Goal: Task Accomplishment & Management: Use online tool/utility

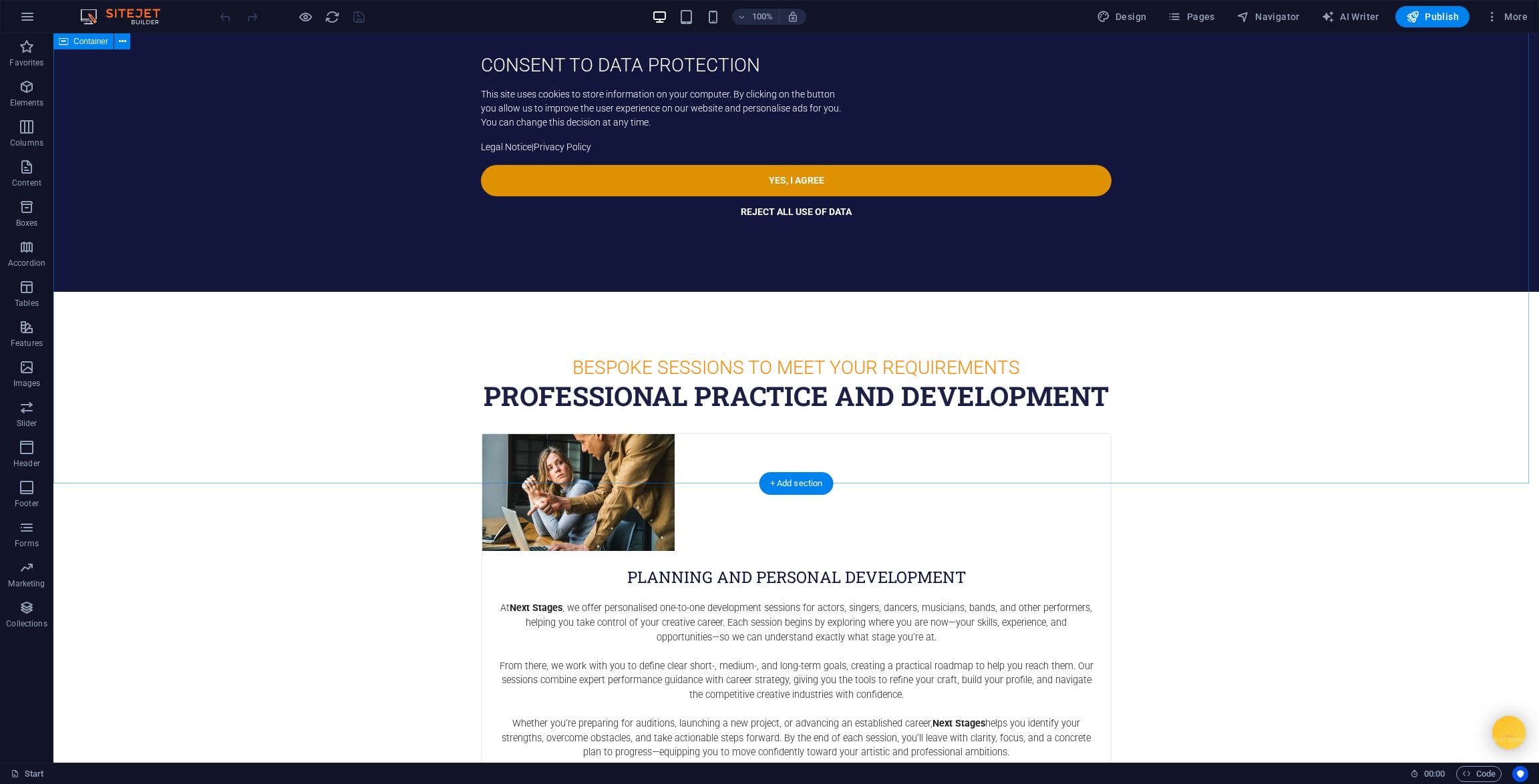
scroll to position [2184, 0]
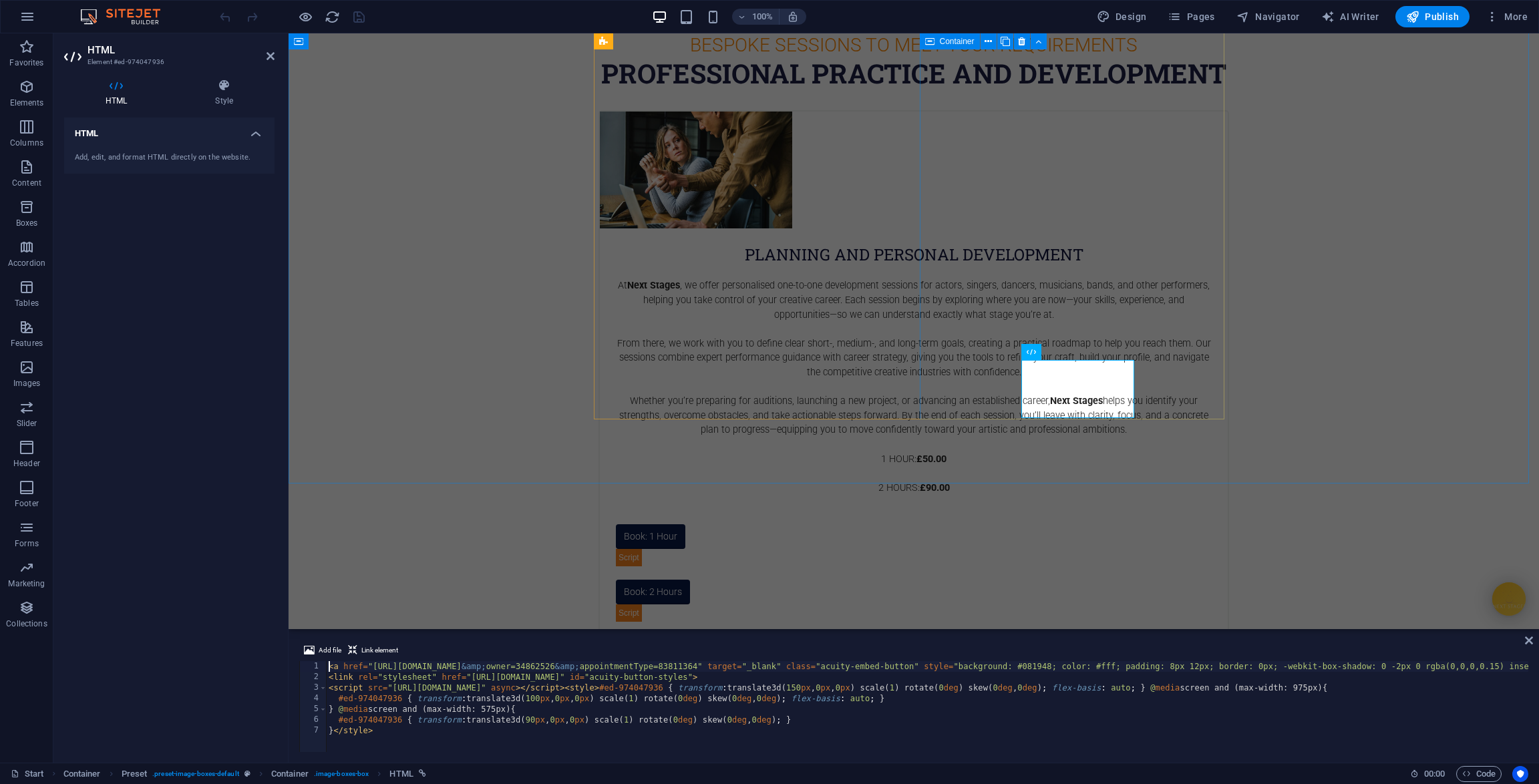
scroll to position [2050, 0]
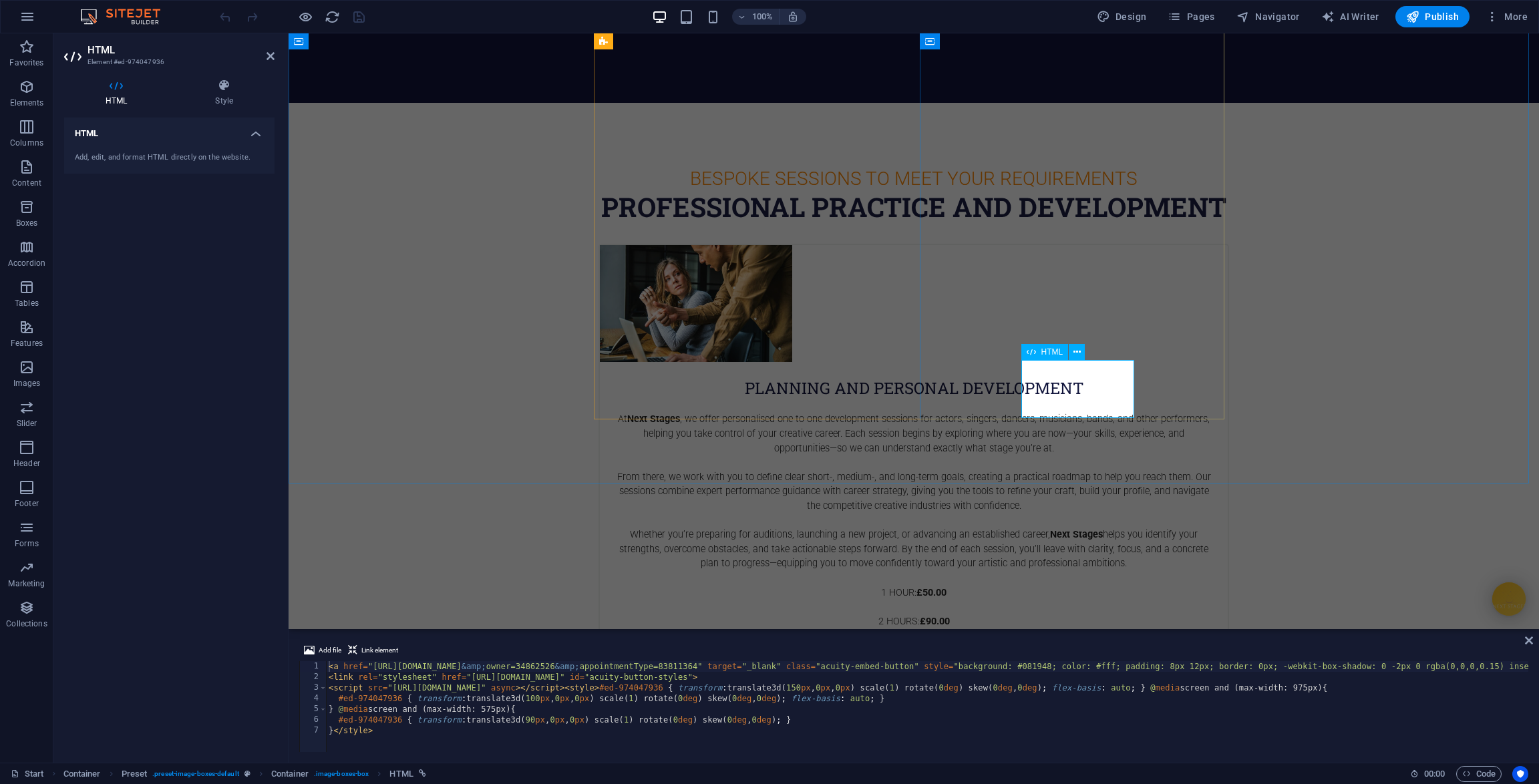
type textarea "}</style>"
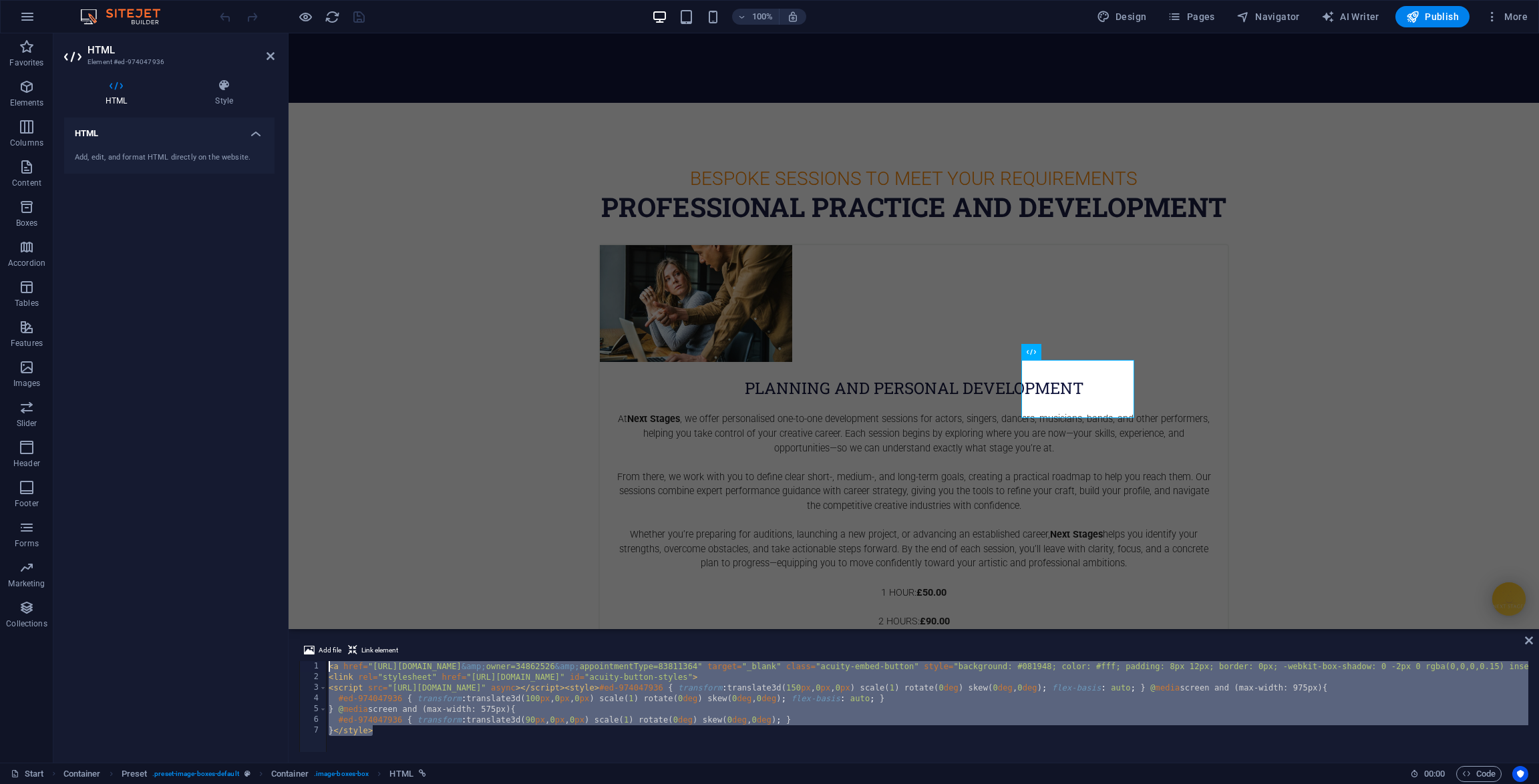
drag, startPoint x: 379, startPoint y: 731, endPoint x: 262, endPoint y: 622, distance: 159.9
click at [262, 622] on div "HTML Element #ed-974047936 HTML Style HTML Add, edit, and format HTML directly …" at bounding box center [796, 398] width 1486 height 729
paste textarea "<script src="[URL][DOMAIN_NAME]" async></script>"
type textarea "<script src="[URL][DOMAIN_NAME]" async></script>"
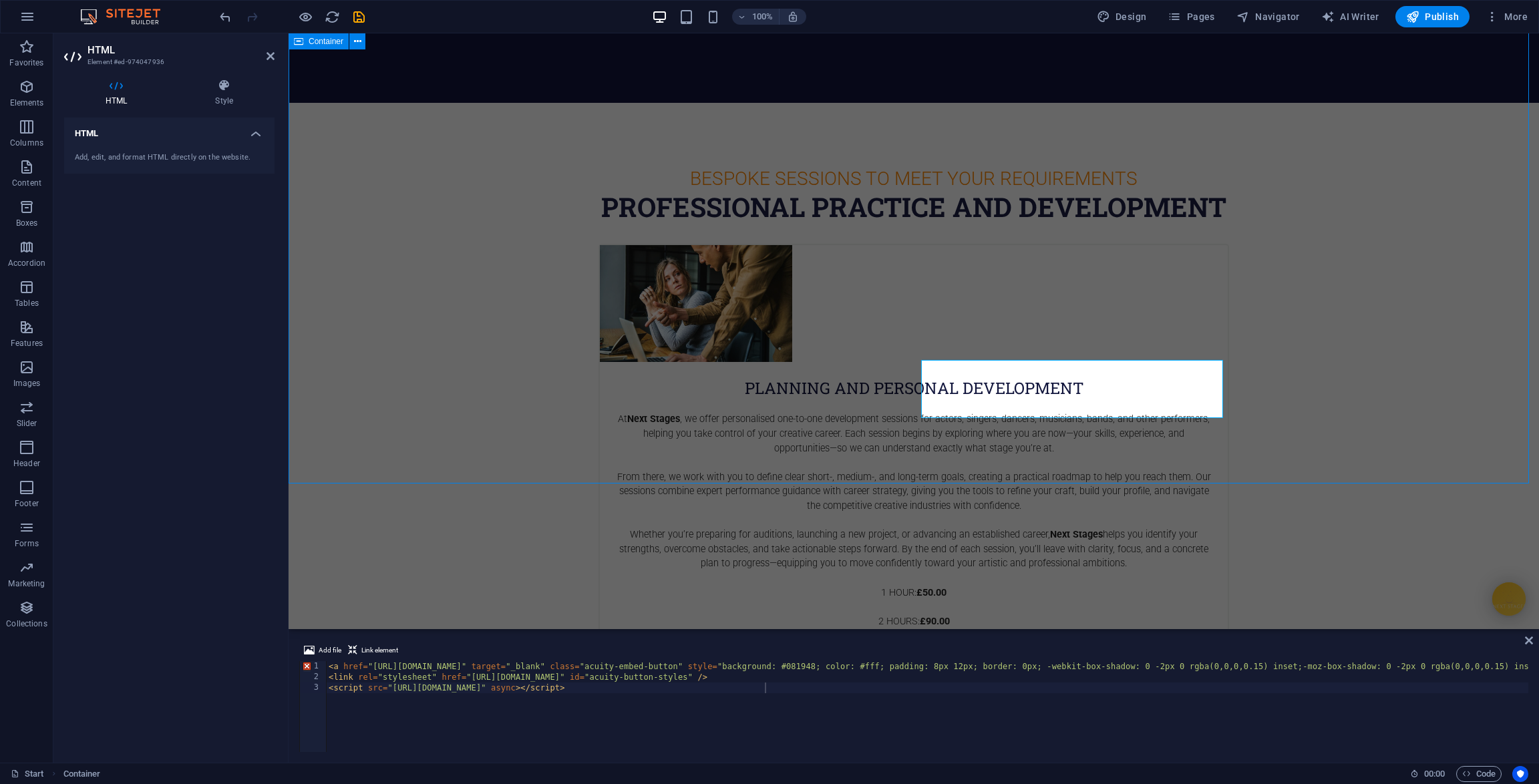
scroll to position [2184, 0]
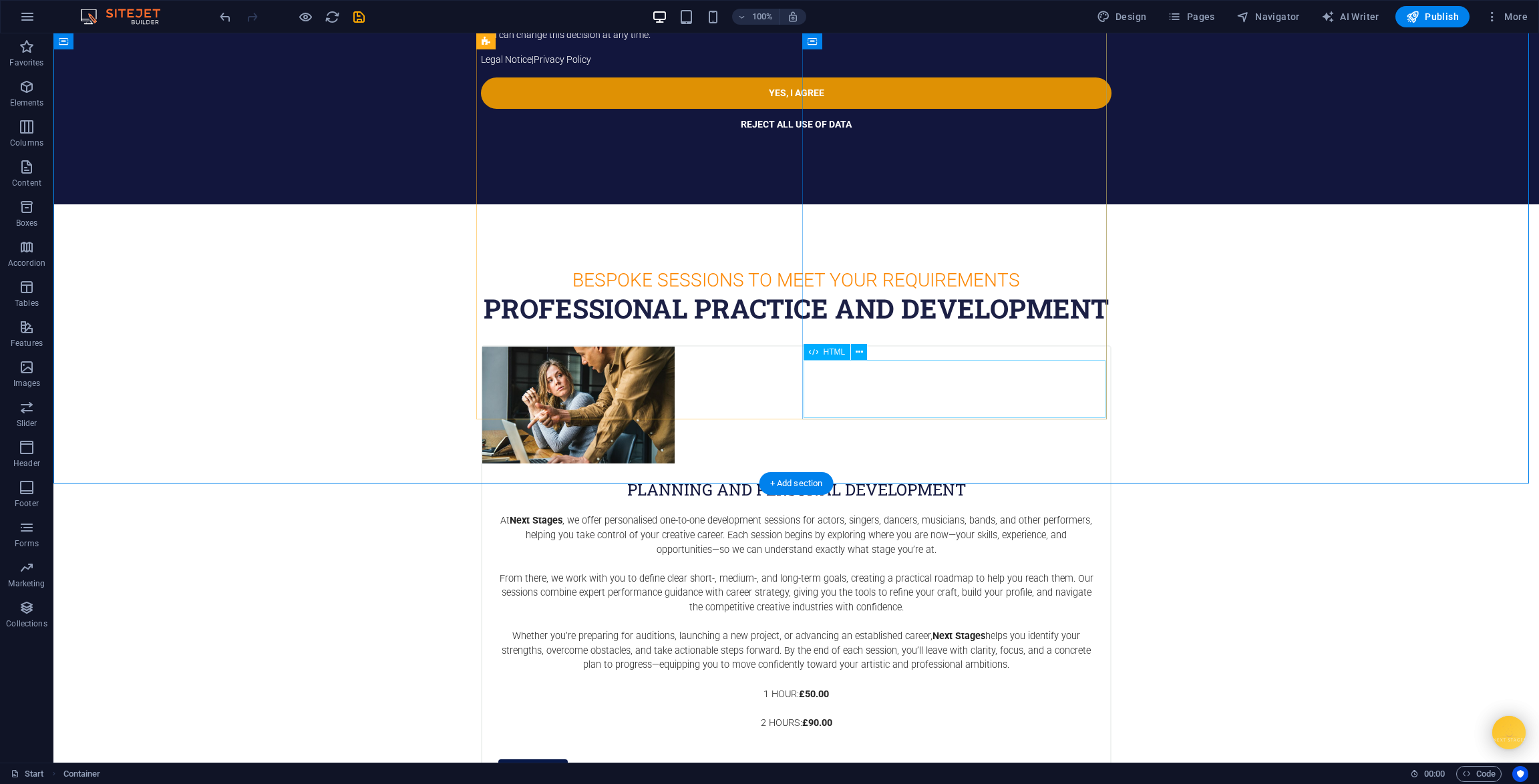
drag, startPoint x: 864, startPoint y: 376, endPoint x: 629, endPoint y: 376, distance: 235.0
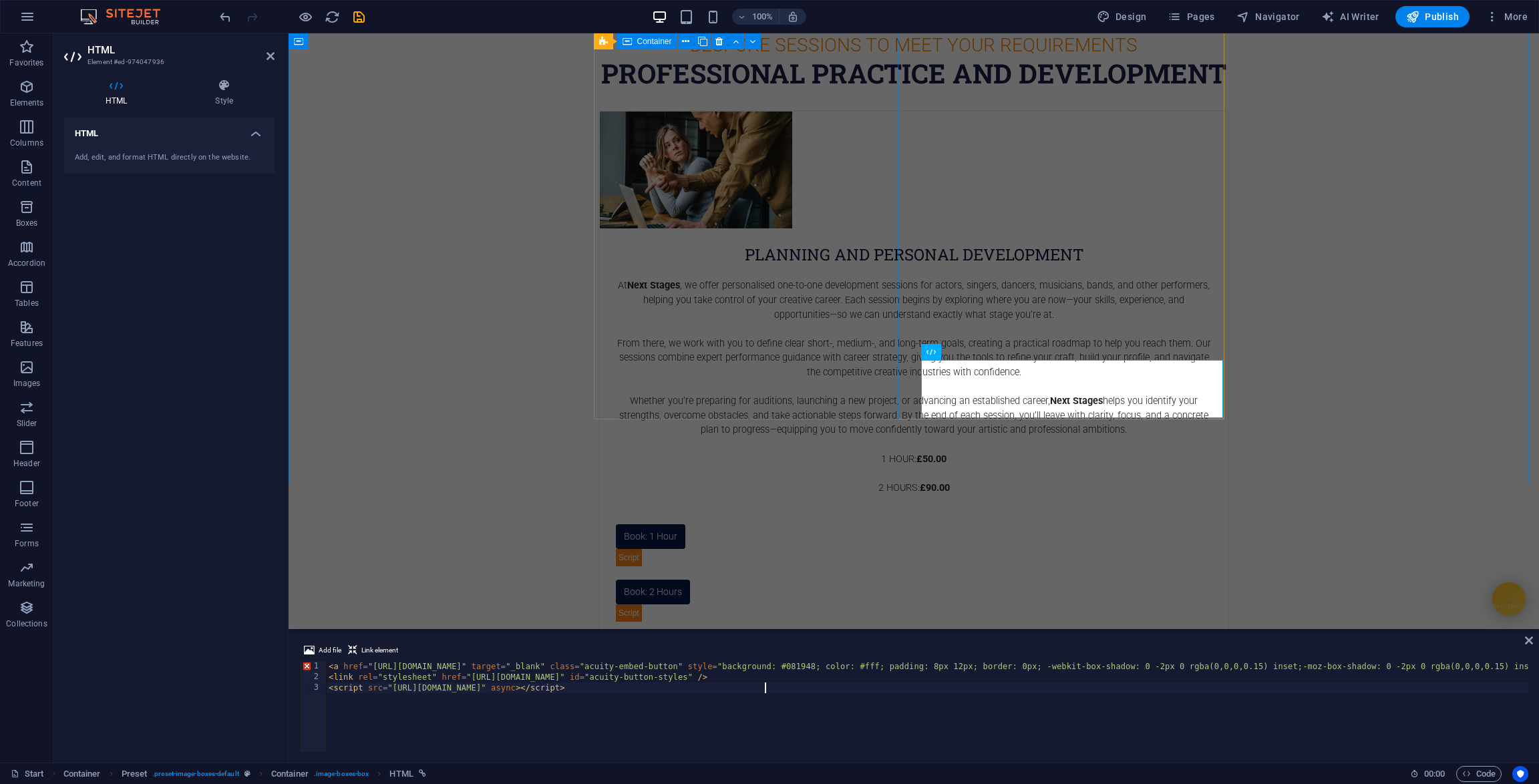
scroll to position [2050, 0]
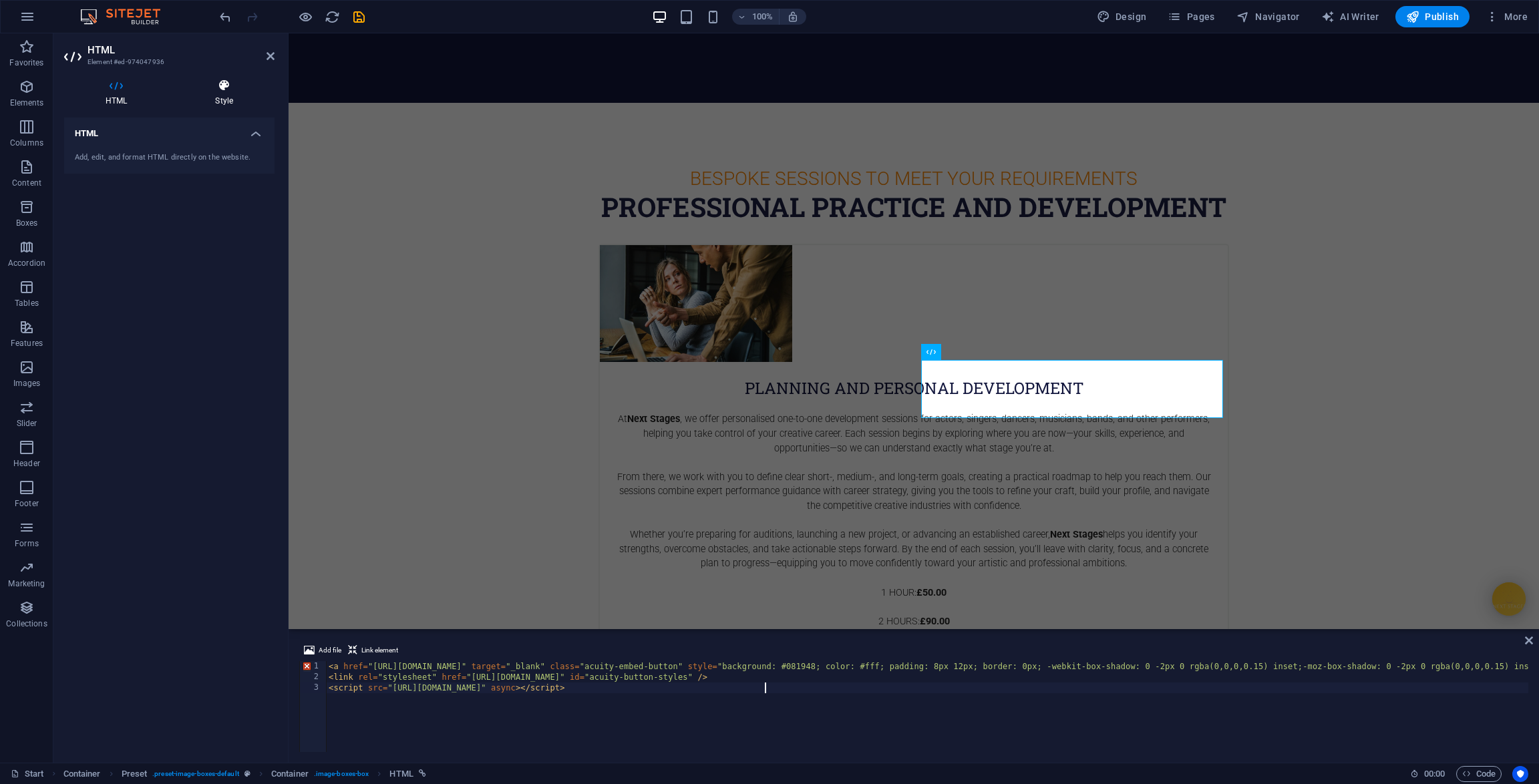
click at [224, 86] on icon at bounding box center [223, 86] width 101 height 13
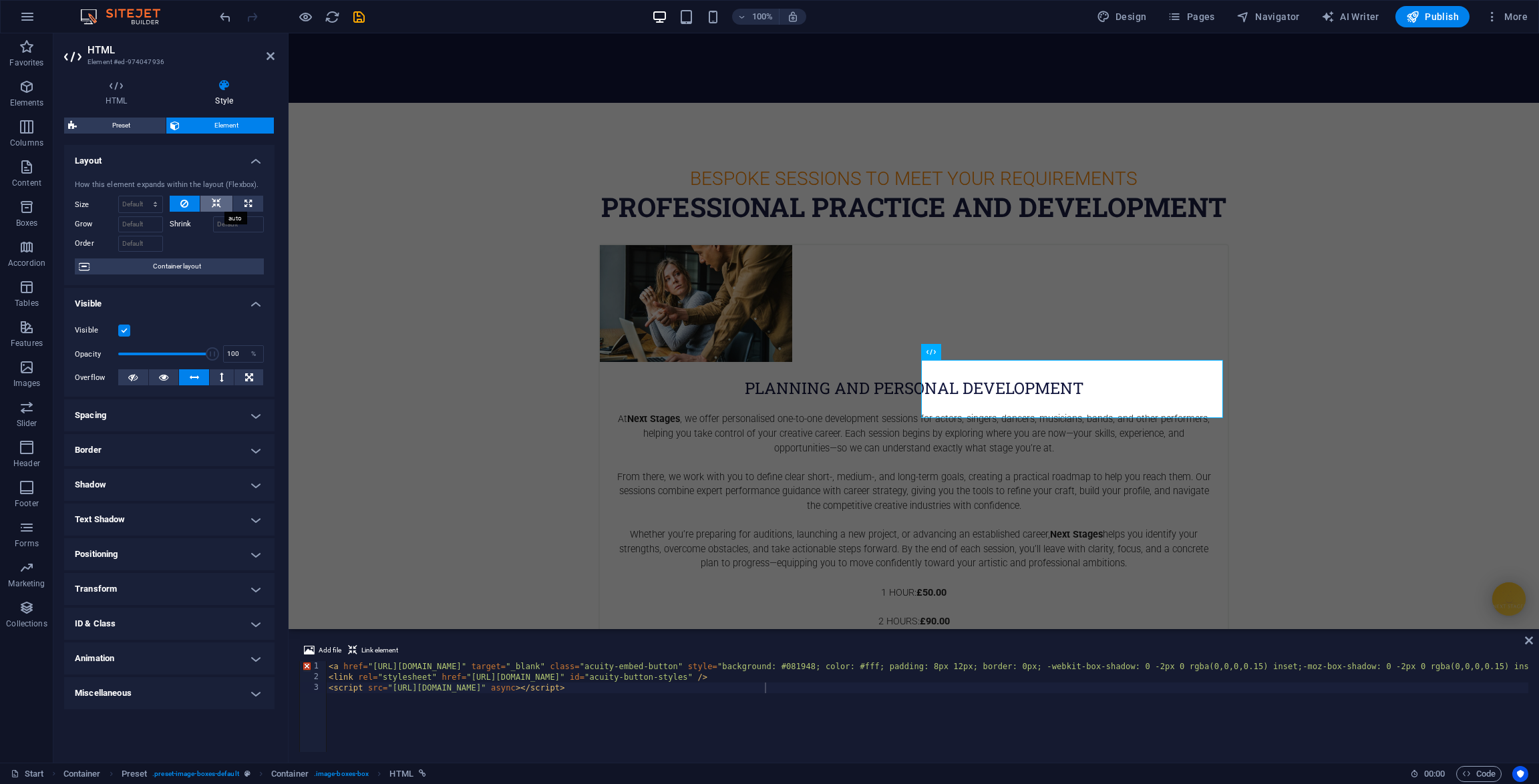
click at [211, 199] on button at bounding box center [216, 204] width 32 height 16
click at [116, 549] on h4 "Positioning" at bounding box center [170, 554] width 211 height 32
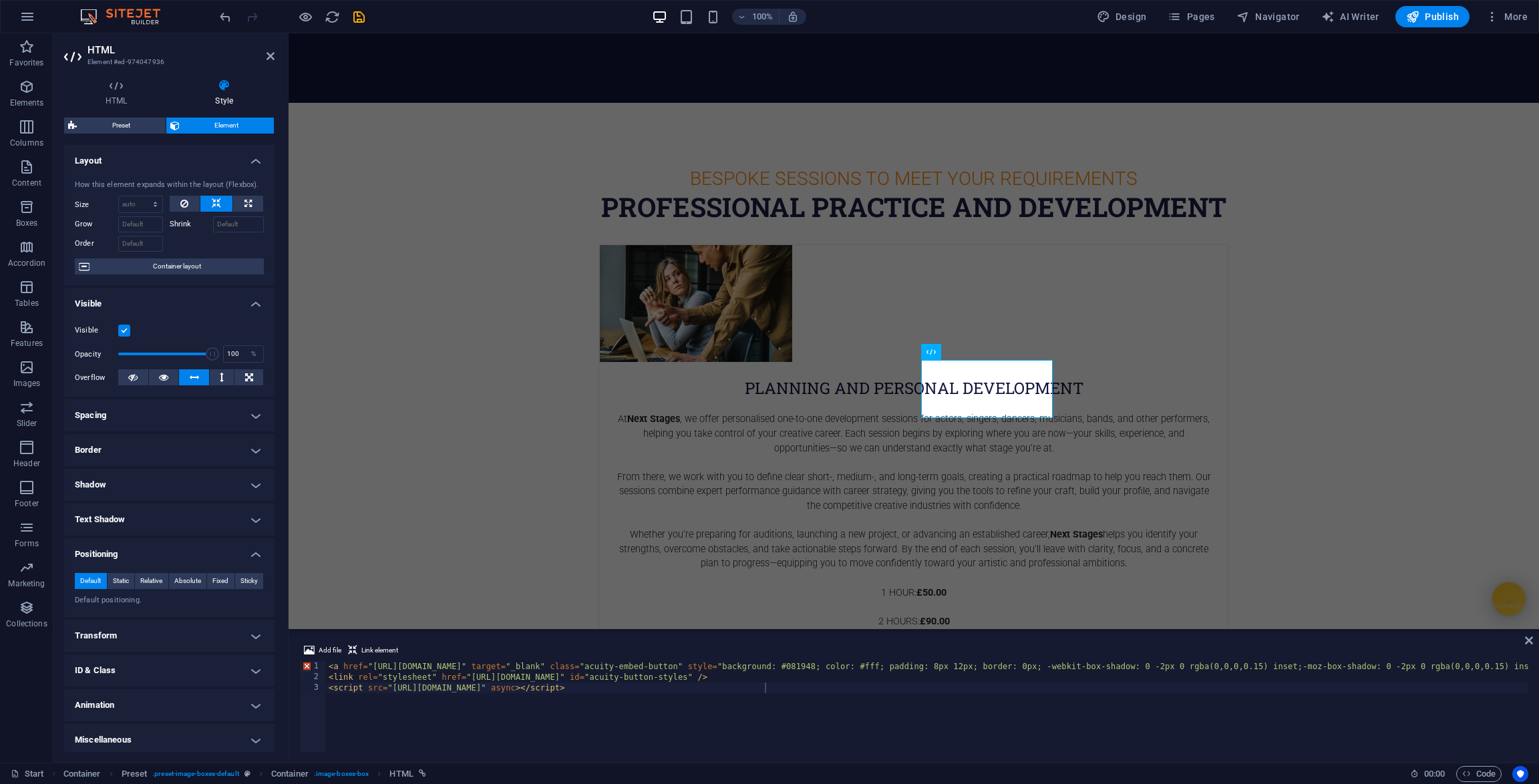
click at [115, 635] on h4 "Transform" at bounding box center [170, 636] width 211 height 32
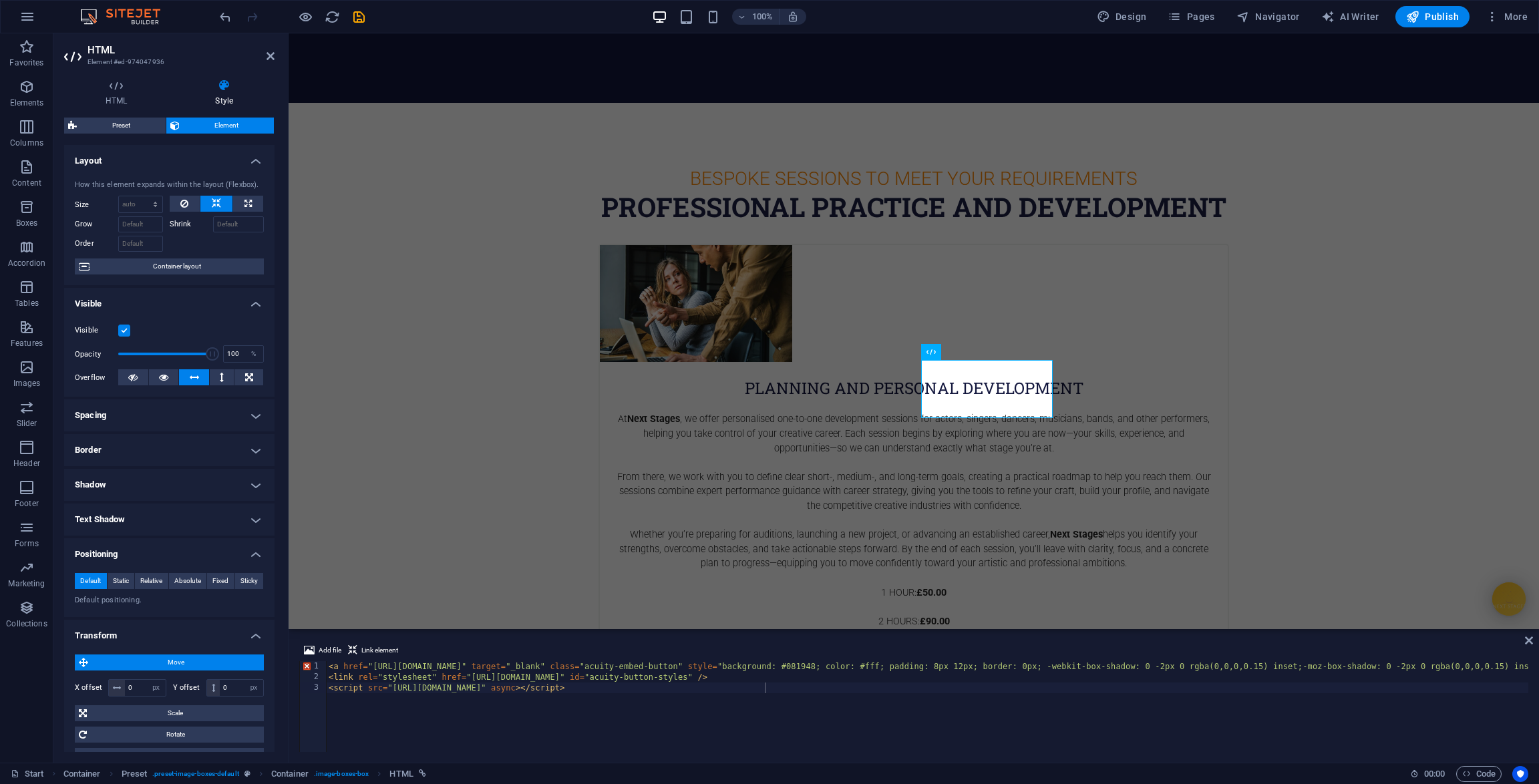
scroll to position [126, 0]
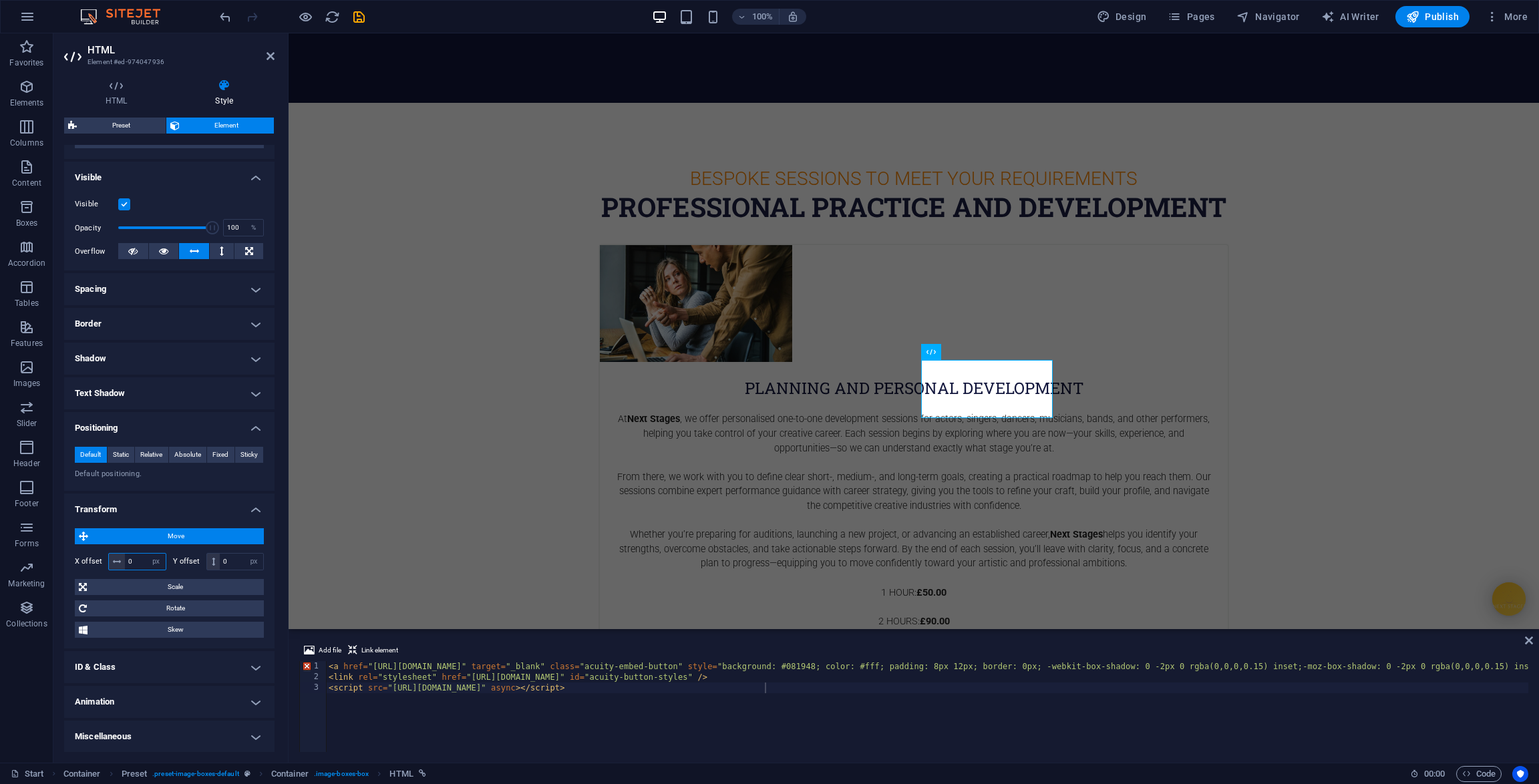
drag, startPoint x: 136, startPoint y: 562, endPoint x: 126, endPoint y: 561, distance: 10.0
click at [126, 561] on input "0" at bounding box center [145, 561] width 40 height 16
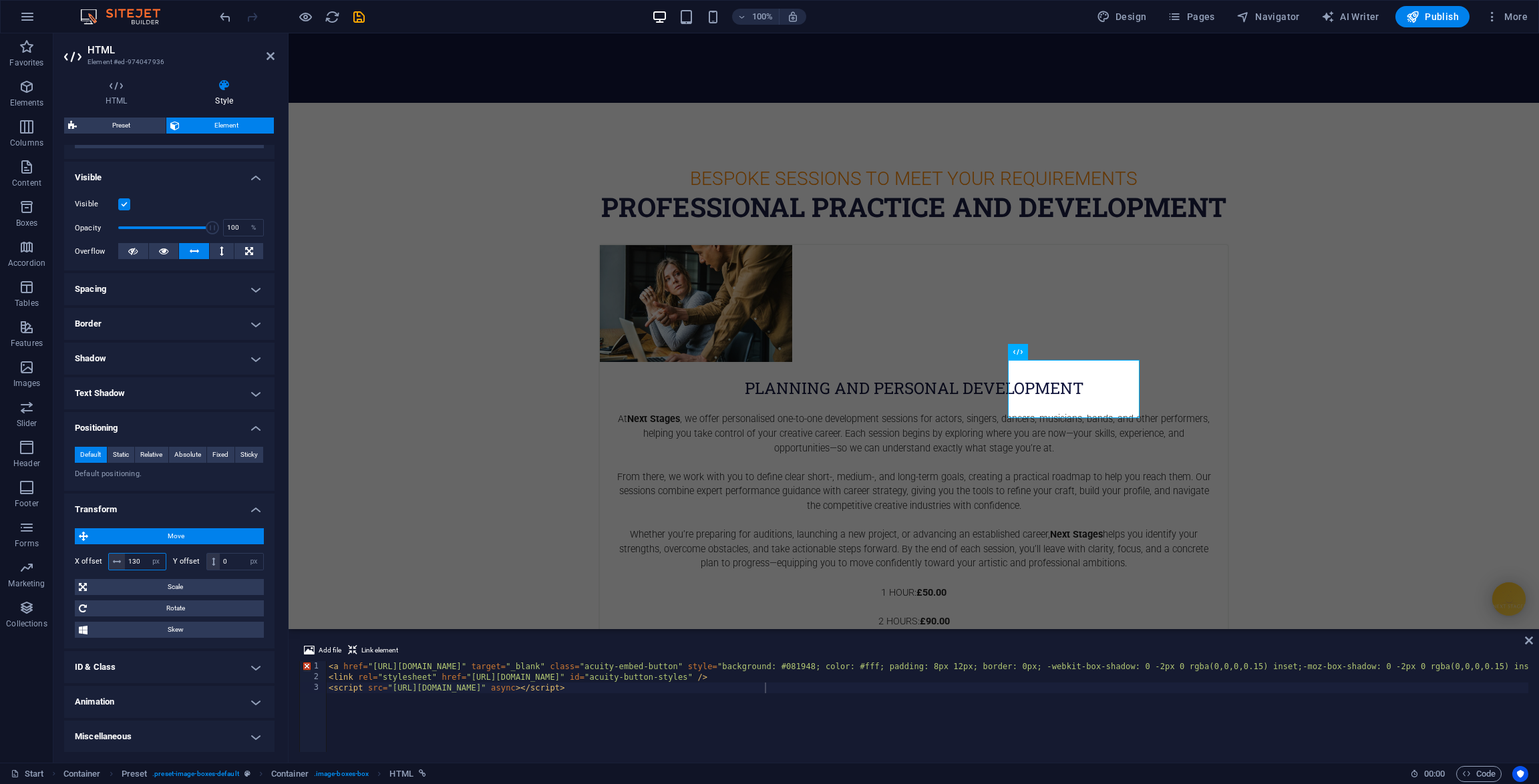
type input "130"
drag, startPoint x: 893, startPoint y: 383, endPoint x: 950, endPoint y: 382, distance: 57.0
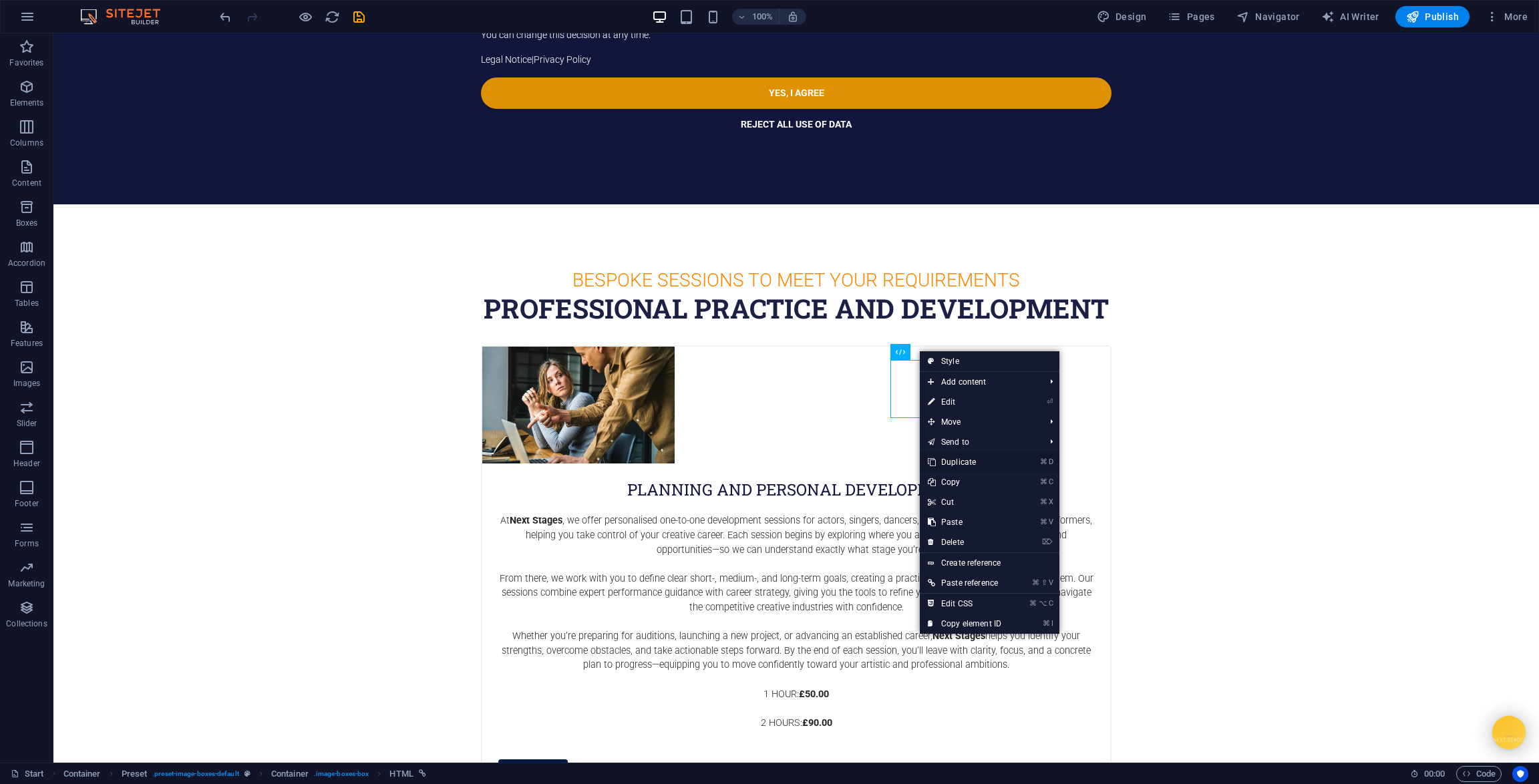
click at [962, 466] on link "⌘ D Duplicate" at bounding box center [964, 462] width 90 height 20
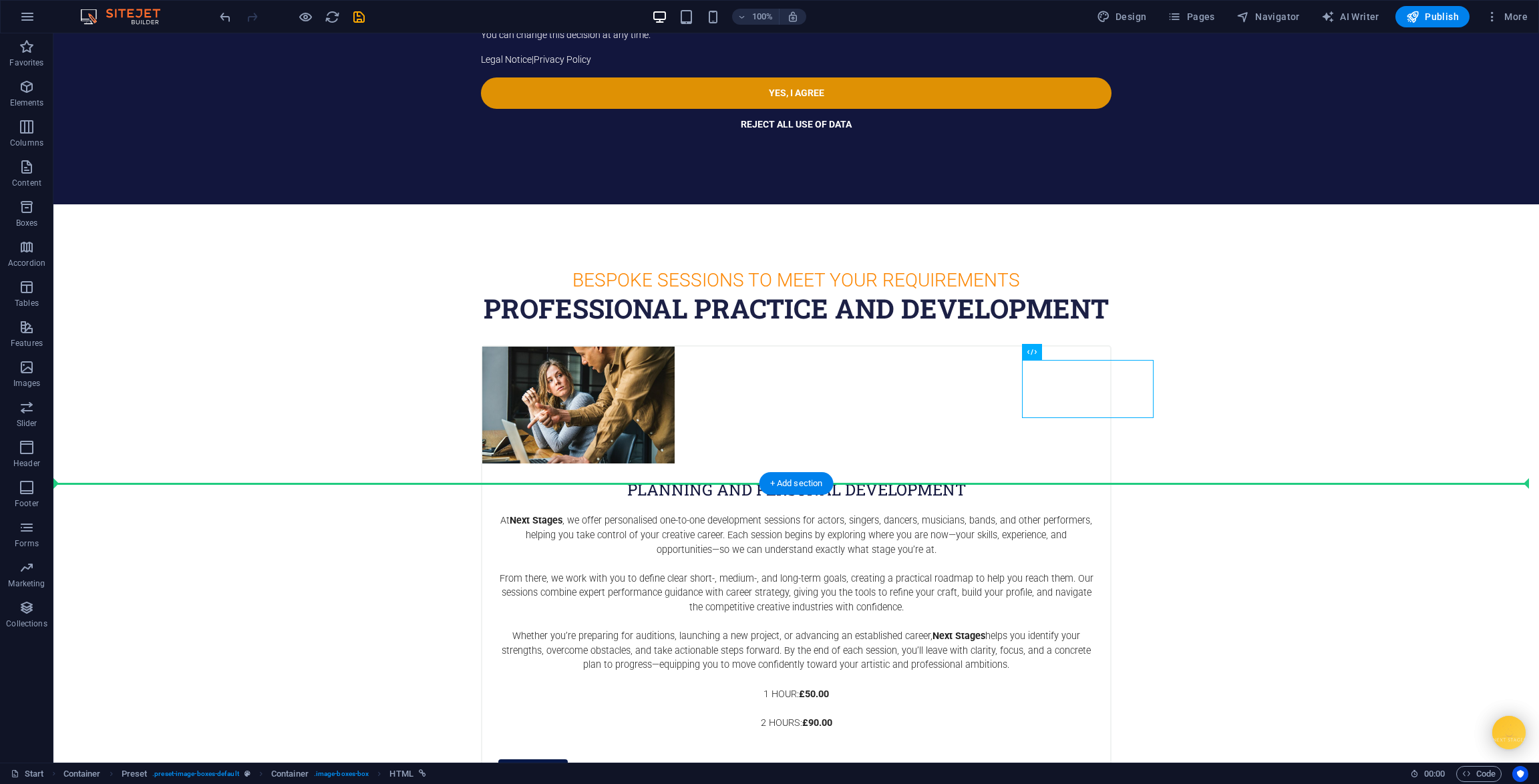
drag, startPoint x: 1060, startPoint y: 373, endPoint x: 958, endPoint y: 459, distance: 133.4
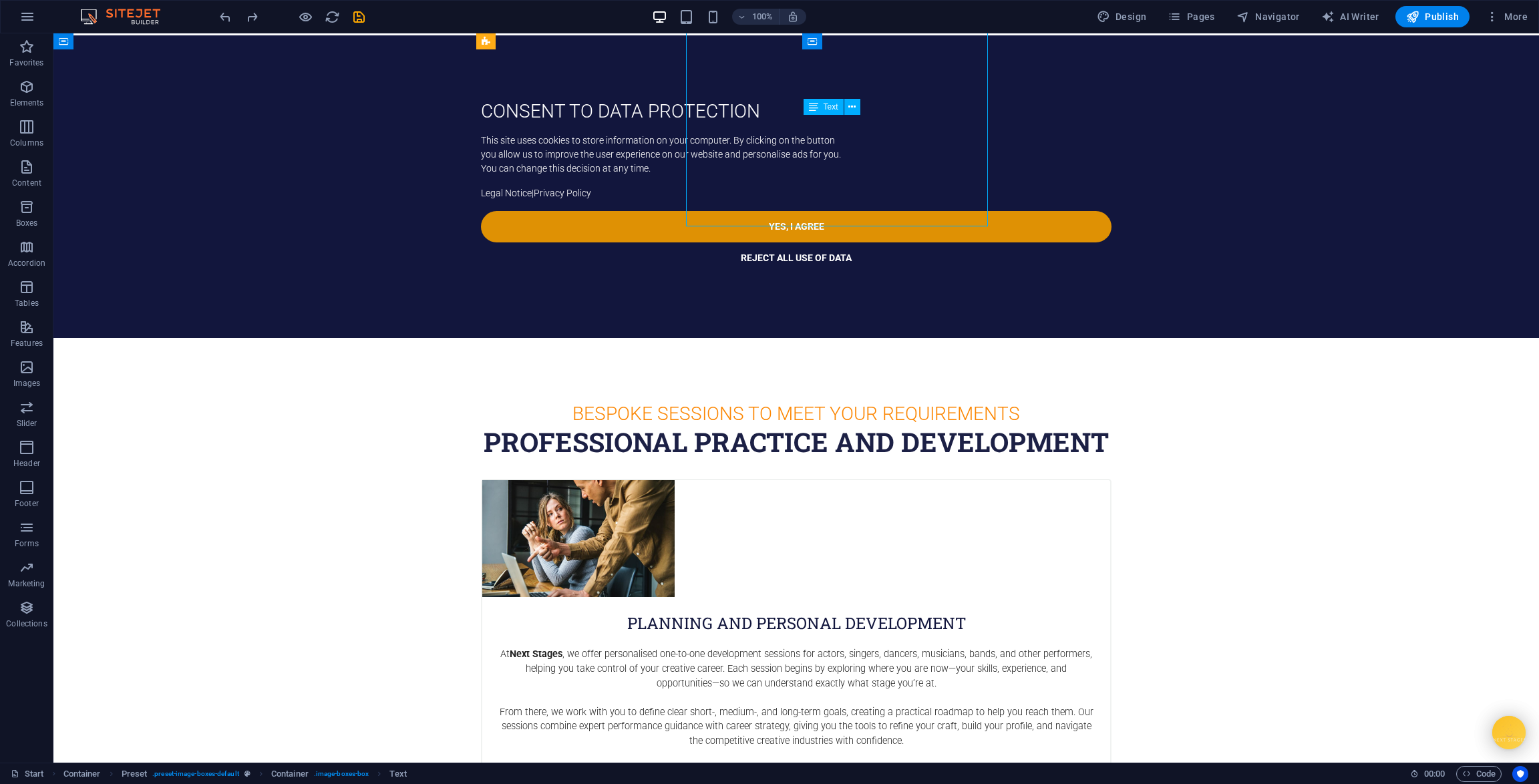
scroll to position [2184, 0]
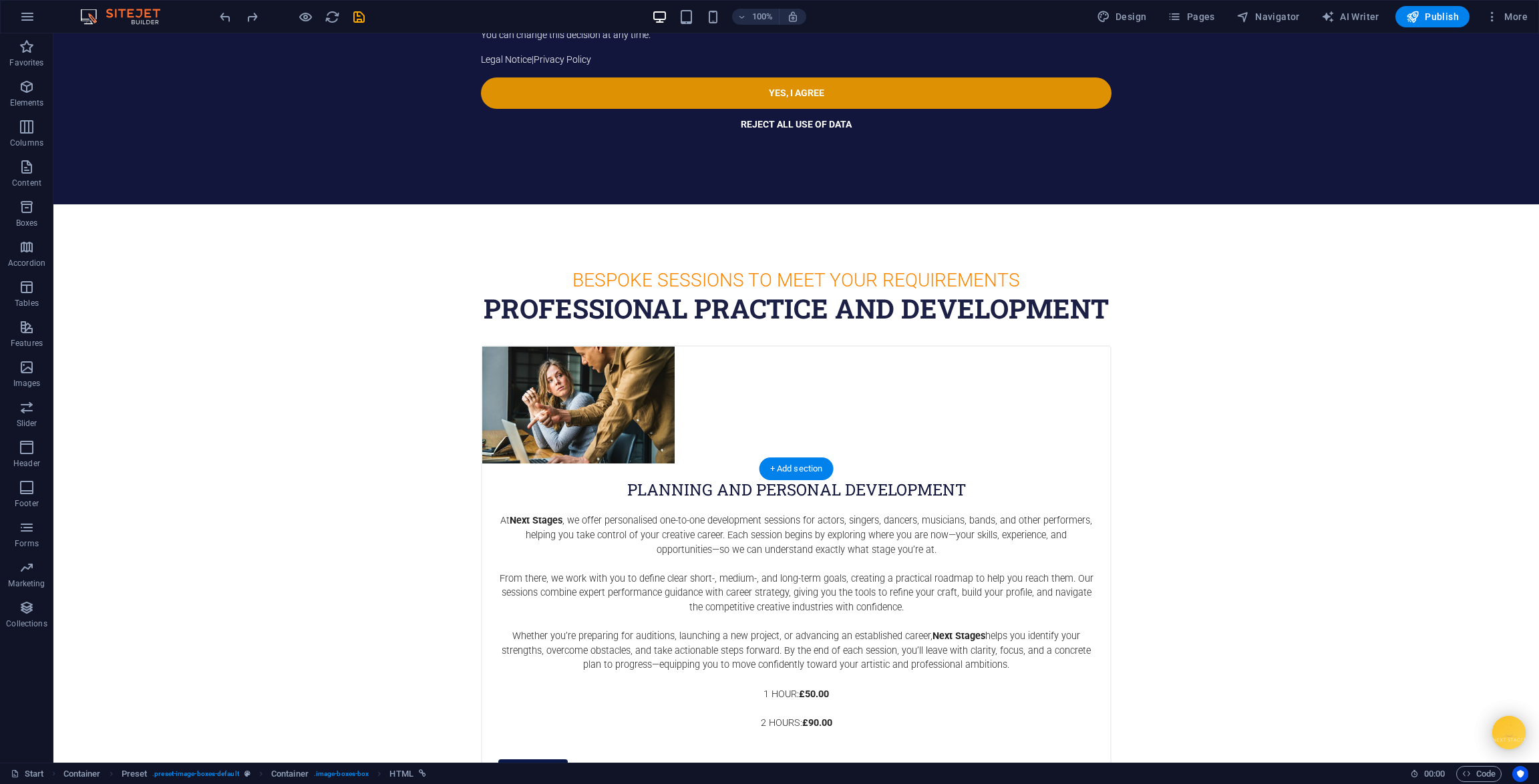
drag, startPoint x: 1027, startPoint y: 381, endPoint x: 1013, endPoint y: 398, distance: 22.0
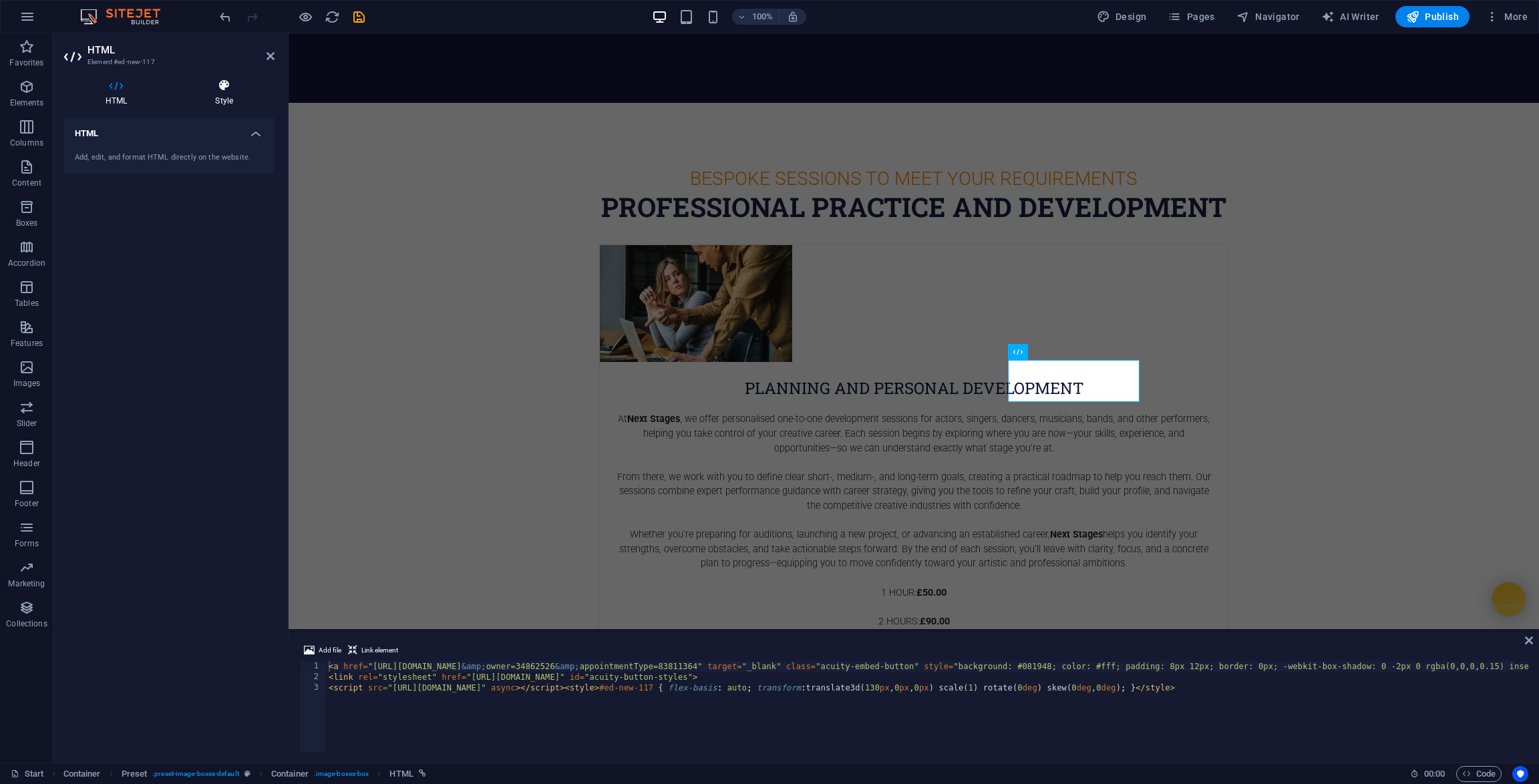
click at [227, 92] on icon at bounding box center [223, 86] width 101 height 13
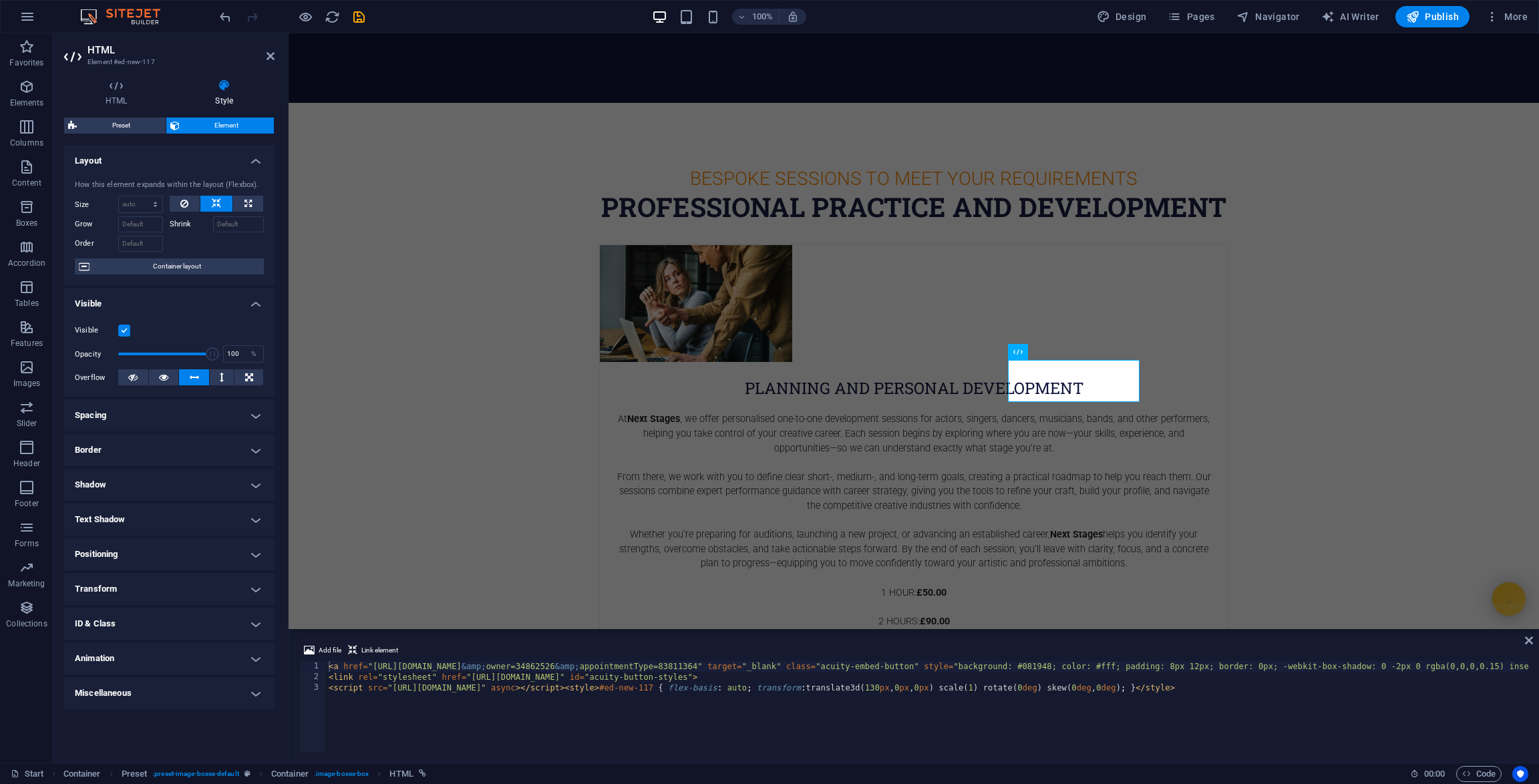
click at [185, 551] on h4 "Positioning" at bounding box center [170, 554] width 211 height 32
click at [145, 637] on h4 "Transform" at bounding box center [170, 636] width 211 height 32
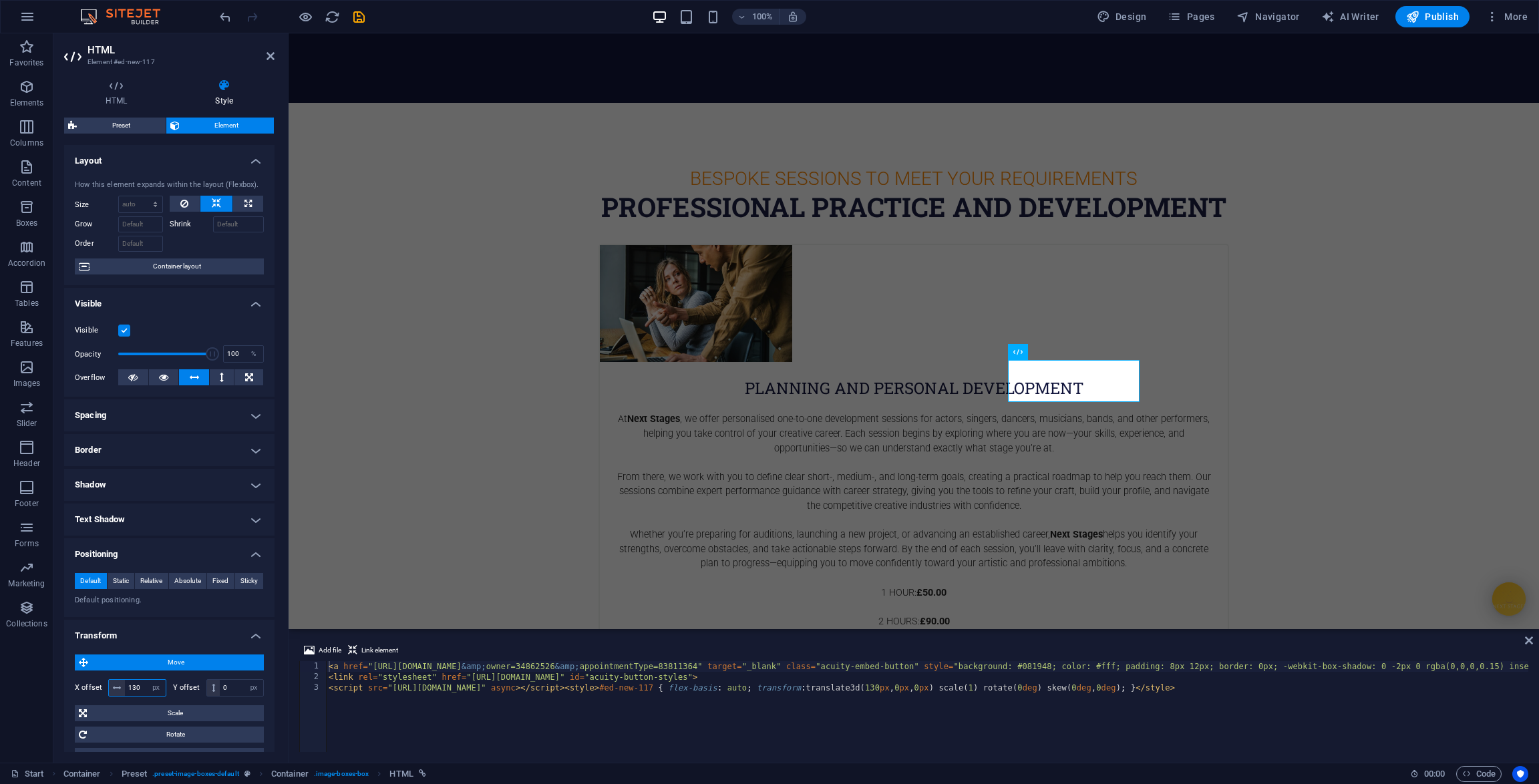
drag, startPoint x: 134, startPoint y: 685, endPoint x: 124, endPoint y: 684, distance: 10.0
click at [125, 684] on input "130" at bounding box center [145, 688] width 40 height 16
type input "0"
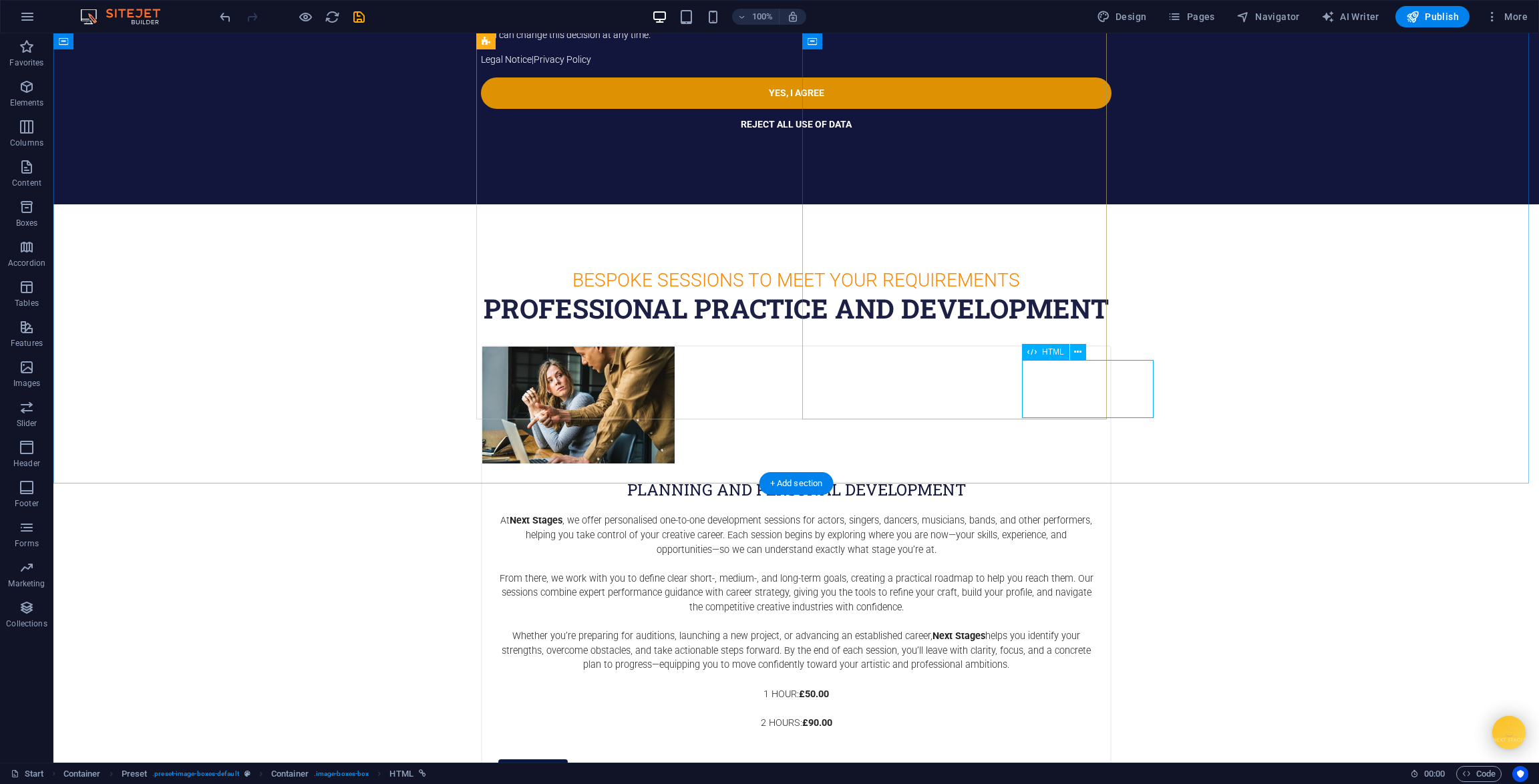
select select "px"
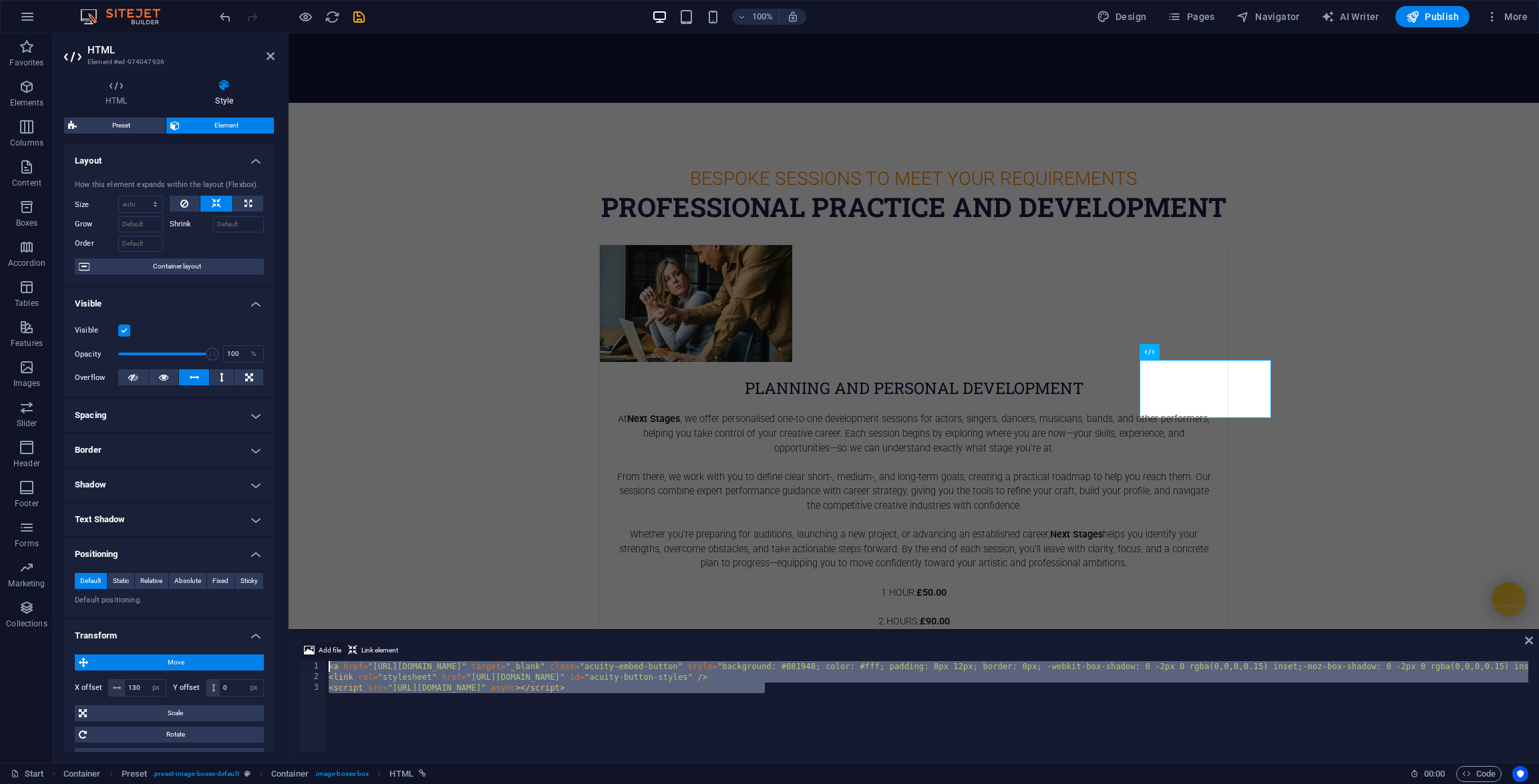
drag, startPoint x: 794, startPoint y: 691, endPoint x: 321, endPoint y: 662, distance: 473.9
click at [314, 653] on div "Add file Link element <script src="[URL][DOMAIN_NAME]" async></script> 1 2 3 < …" at bounding box center [914, 697] width 1229 height 109
paste textarea "<script src="[URL][DOMAIN_NAME]" async></script>"
type textarea "<script src="[URL][DOMAIN_NAME]" async></script>"
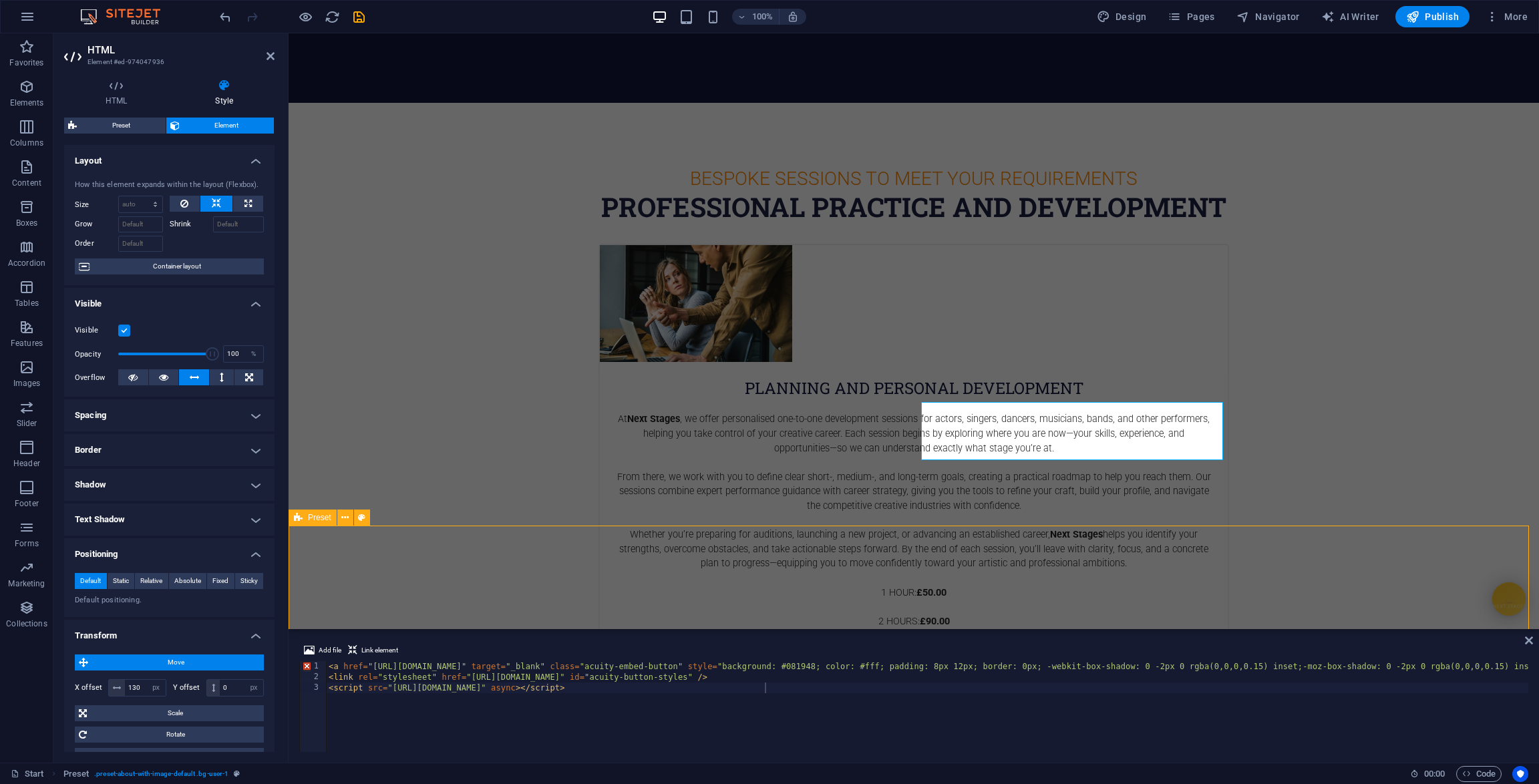
scroll to position [2184, 0]
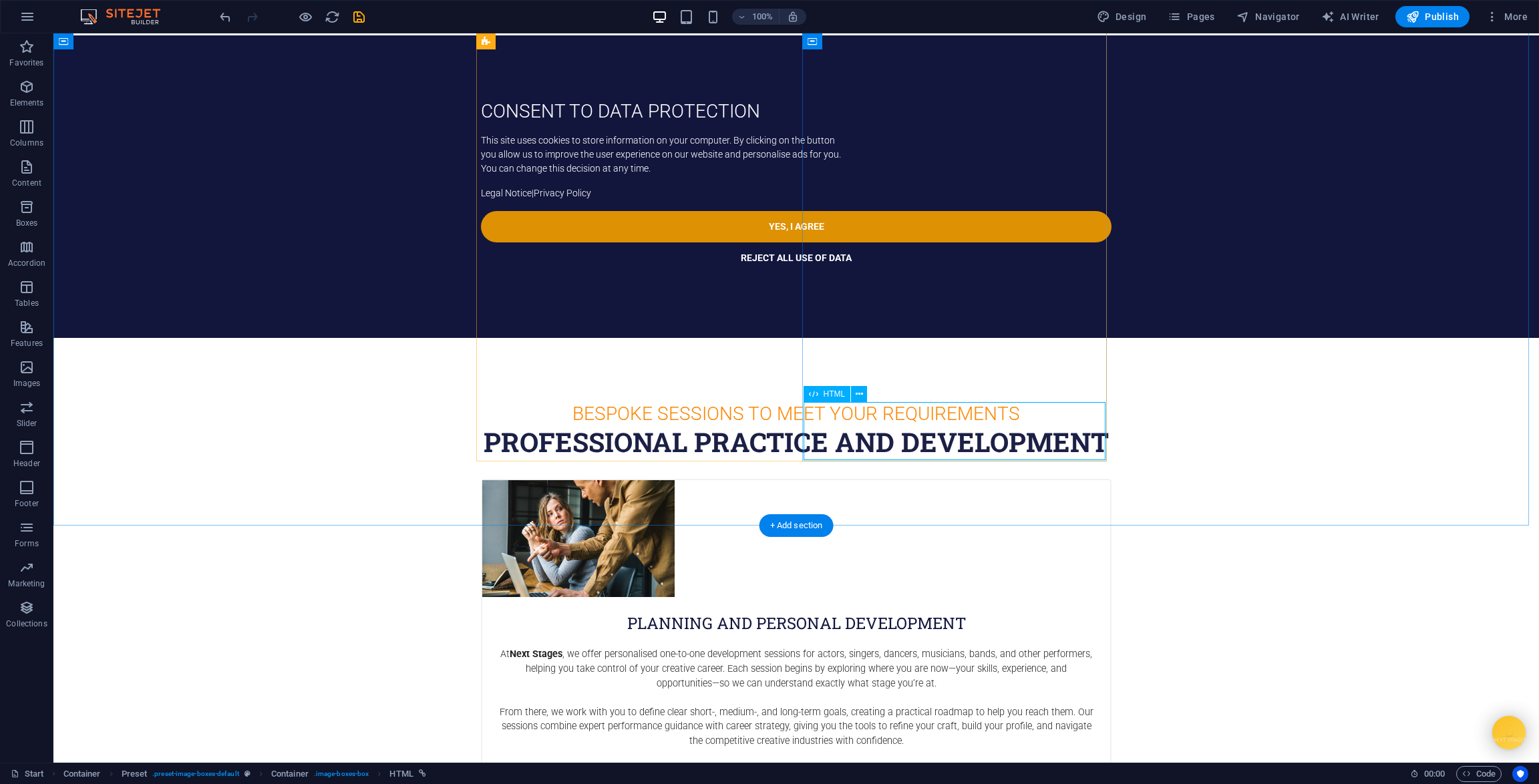
select select "px"
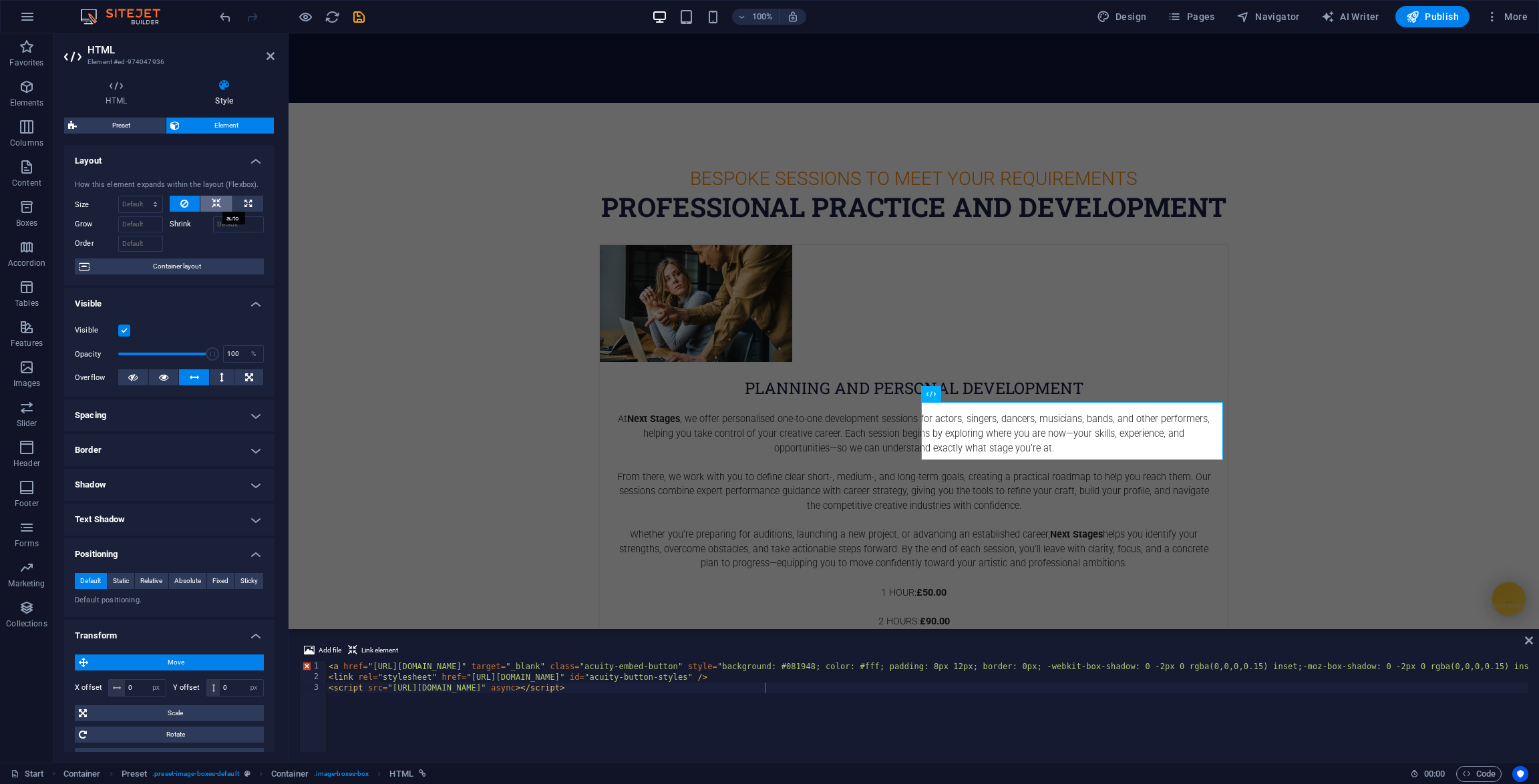
click at [221, 207] on button at bounding box center [216, 204] width 32 height 16
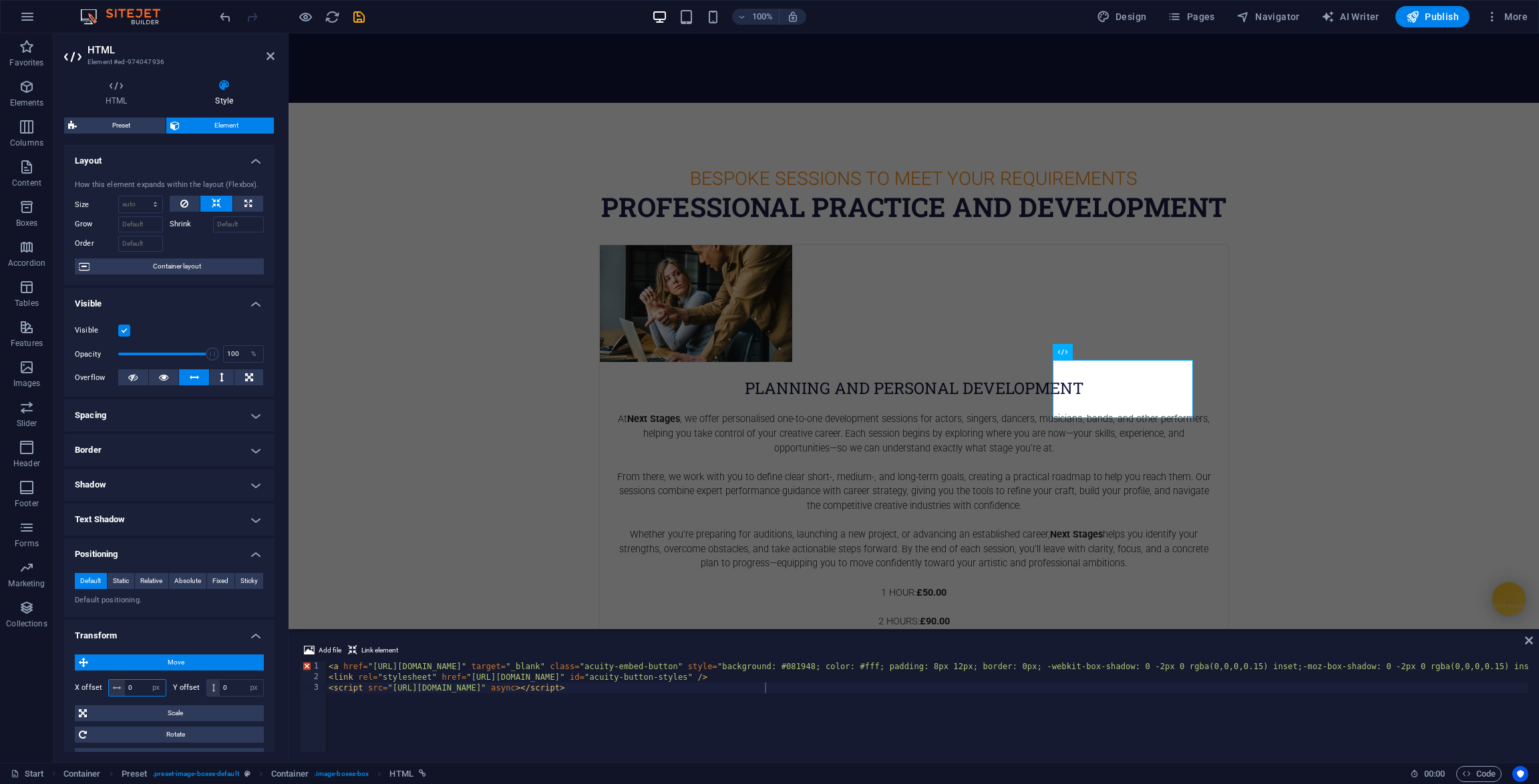
drag, startPoint x: 138, startPoint y: 688, endPoint x: 120, endPoint y: 687, distance: 18.0
click at [120, 687] on div "0 px rem % em vh vw" at bounding box center [137, 688] width 58 height 17
drag, startPoint x: 139, startPoint y: 687, endPoint x: 116, endPoint y: 684, distance: 23.2
click at [116, 684] on div "20 px rem % em vh vw" at bounding box center [137, 688] width 58 height 17
type input "40"
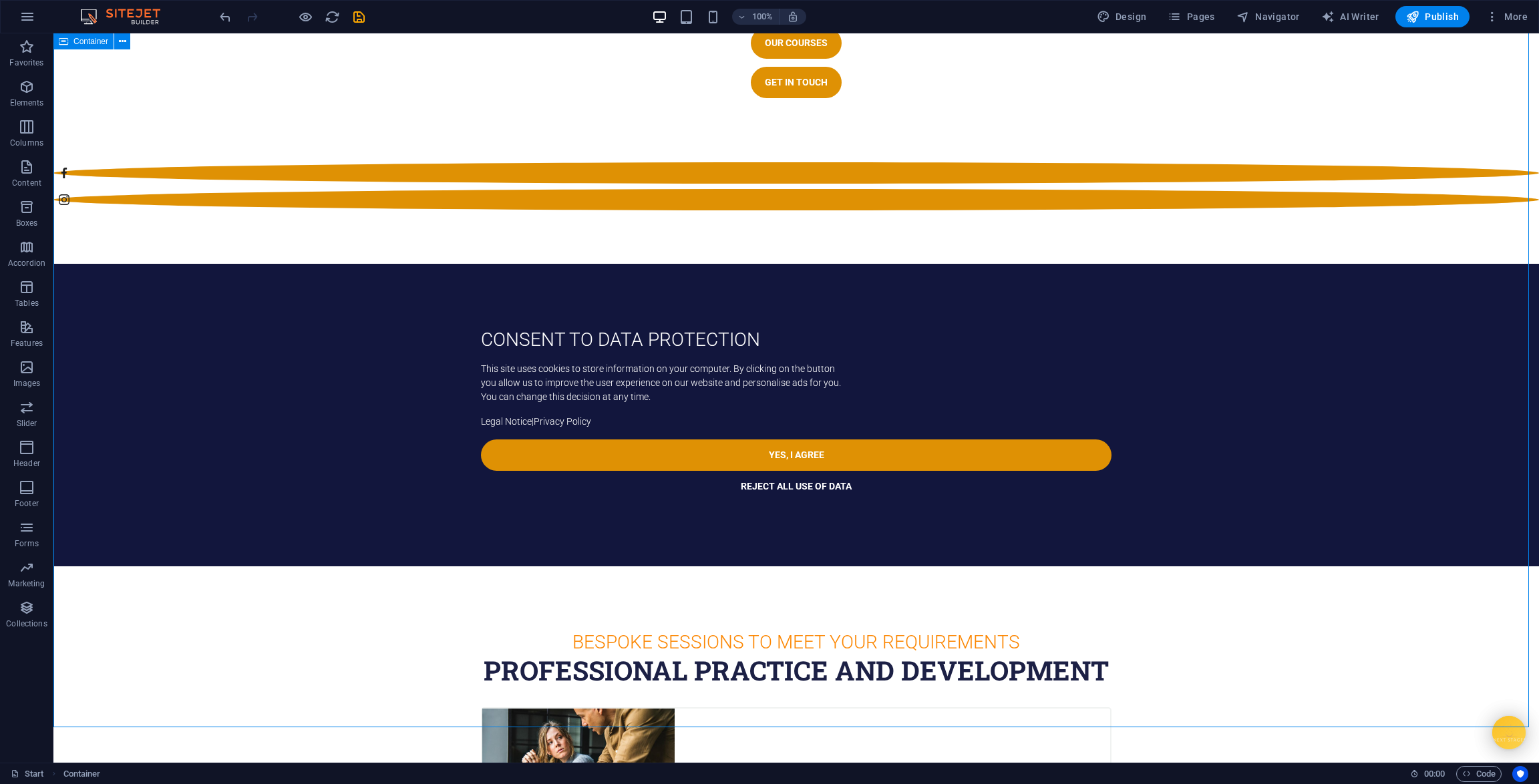
scroll to position [2080, 0]
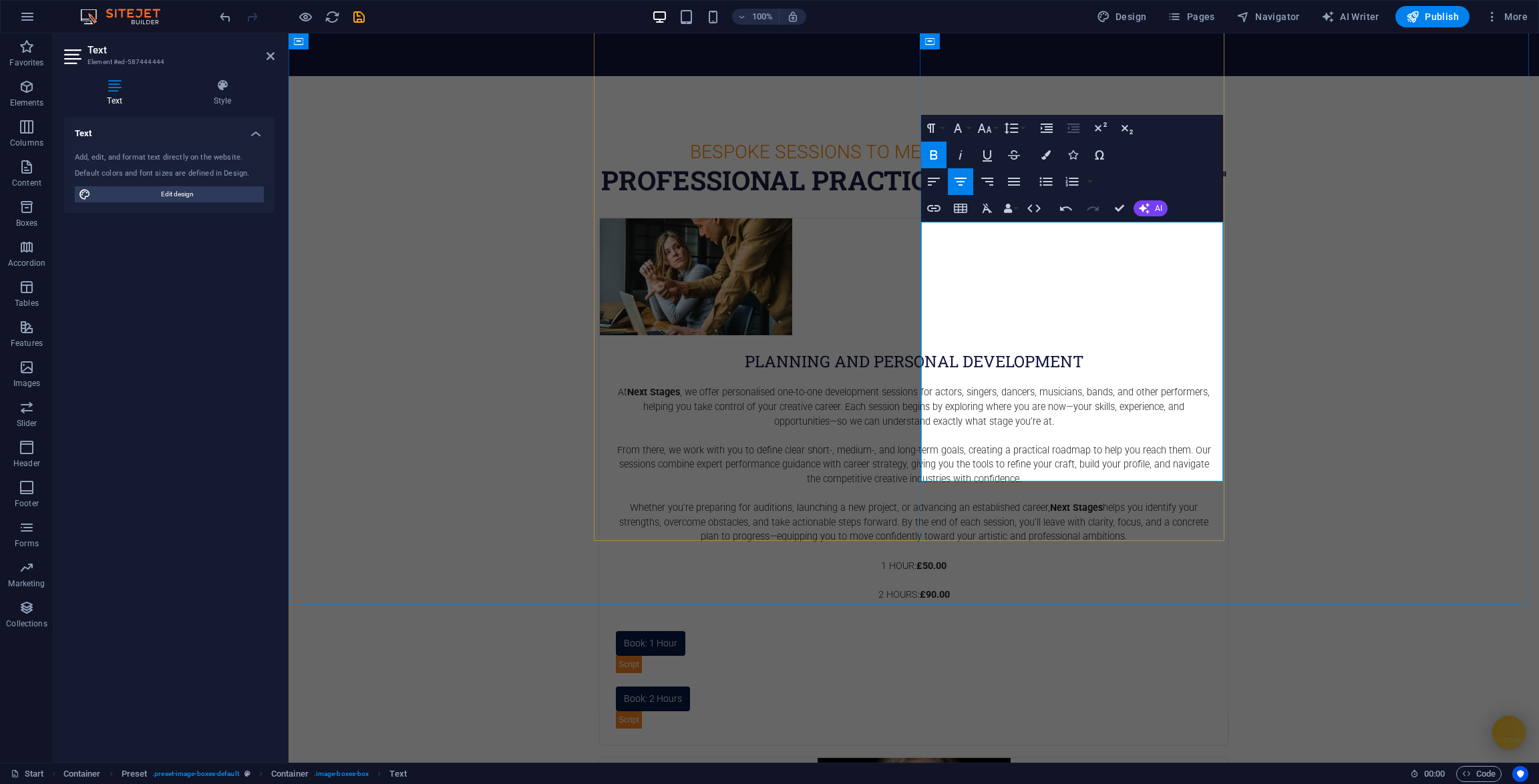
drag, startPoint x: 1128, startPoint y: 447, endPoint x: 970, endPoint y: 439, distance: 158.2
click at [156, 194] on span "Edit design" at bounding box center [177, 194] width 165 height 16
select select "px"
select select "300"
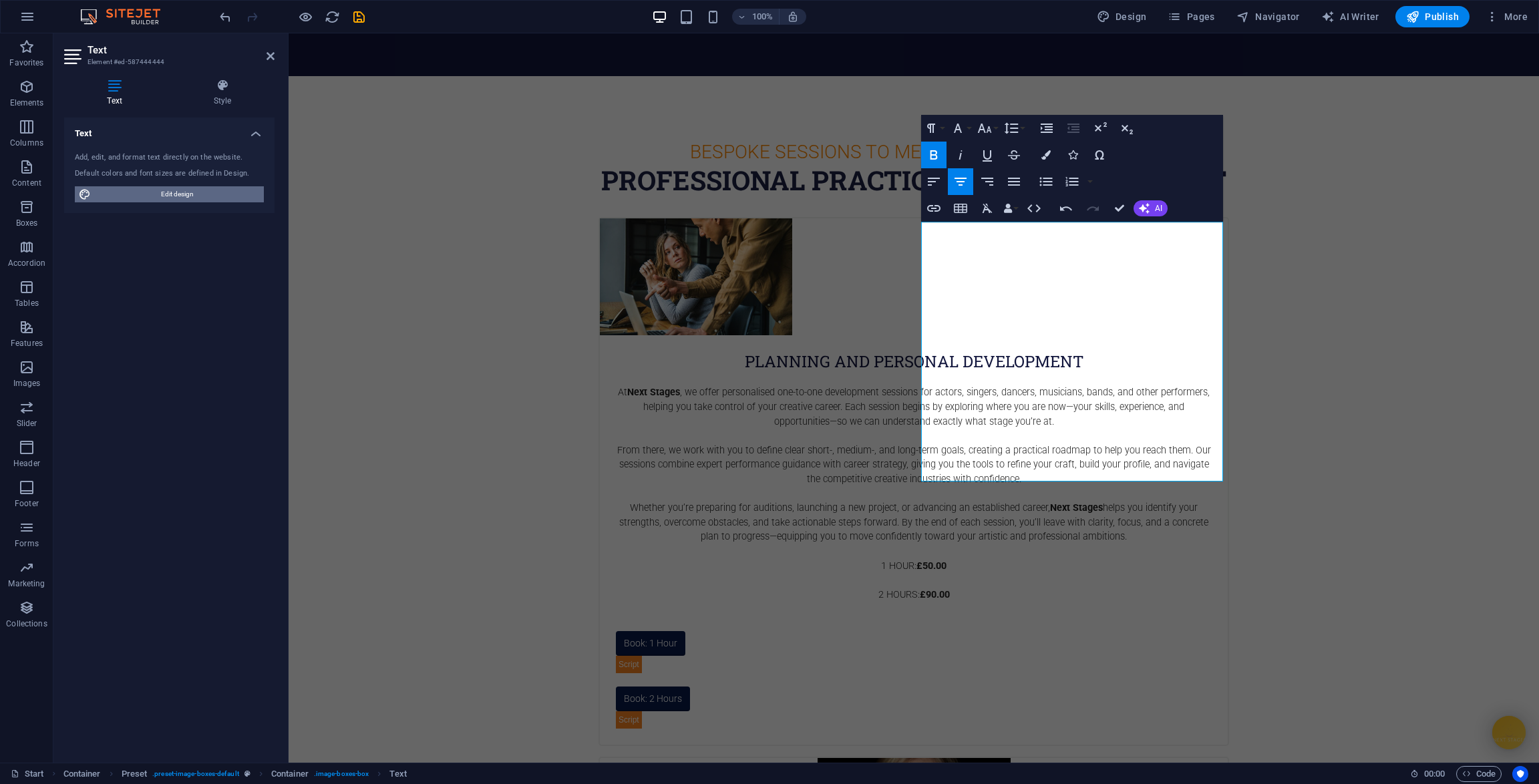
select select "px"
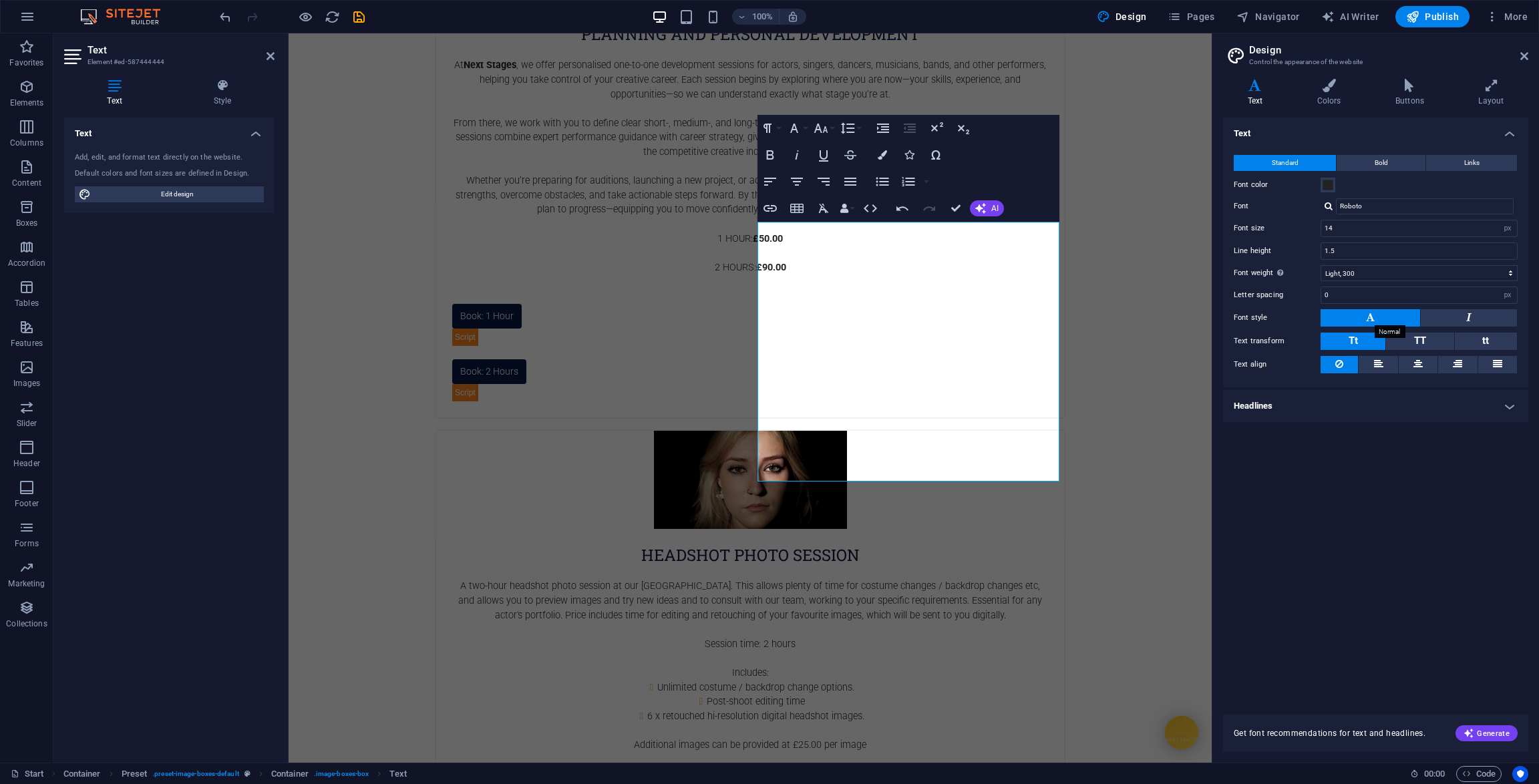
click at [1366, 318] on icon at bounding box center [1370, 317] width 9 height 16
click at [1346, 339] on button "Tt" at bounding box center [1353, 341] width 65 height 17
click at [1371, 166] on button "Bold" at bounding box center [1381, 163] width 89 height 16
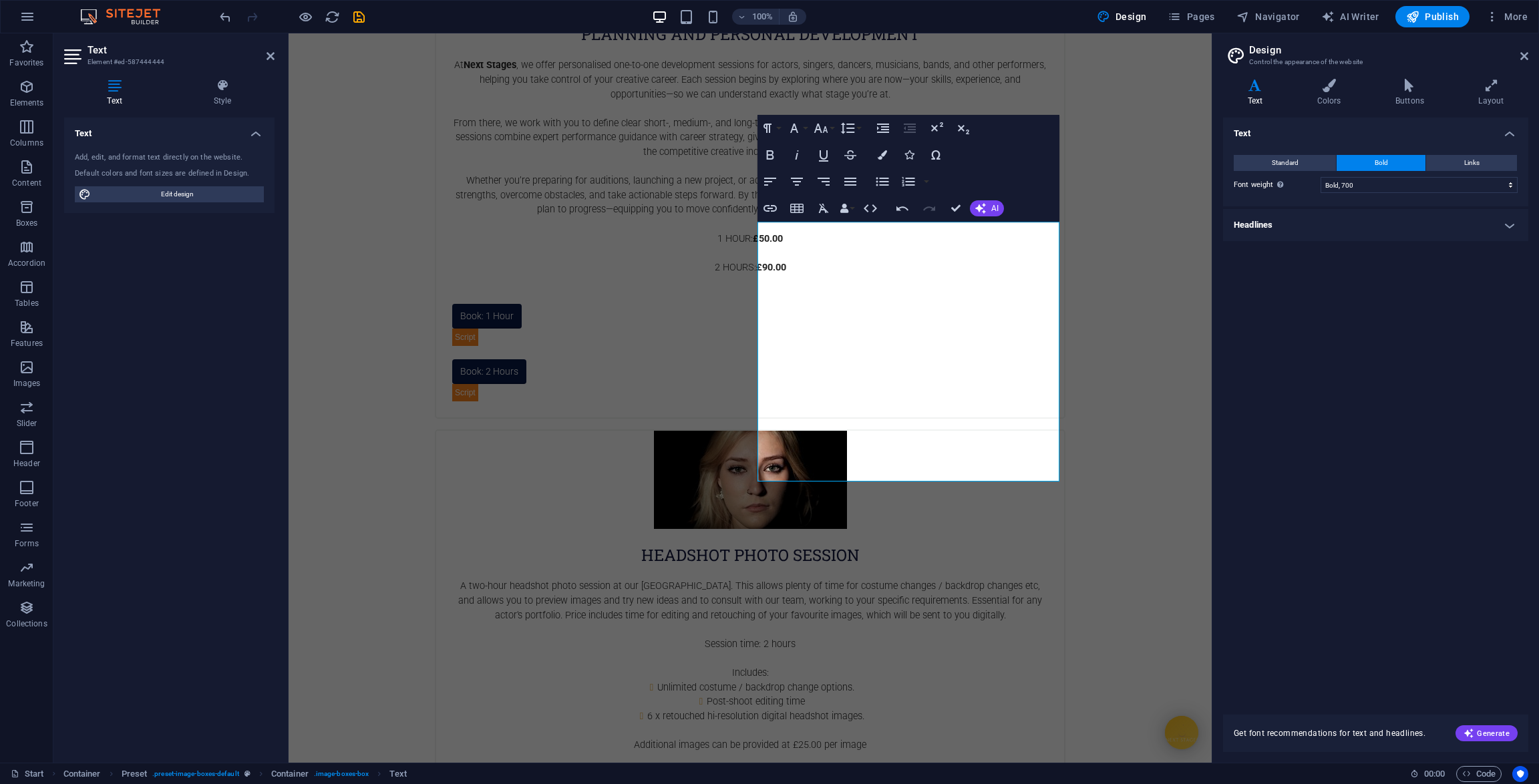
click at [1371, 166] on button "Bold" at bounding box center [1381, 163] width 89 height 16
drag, startPoint x: 783, startPoint y: 432, endPoint x: 1107, endPoint y: 436, distance: 324.0
copy p "2 Hour Visit (within 30 mile radius of [GEOGRAPHIC_DATA] only) £395.00"
drag, startPoint x: 970, startPoint y: 446, endPoint x: 829, endPoint y: 443, distance: 141.0
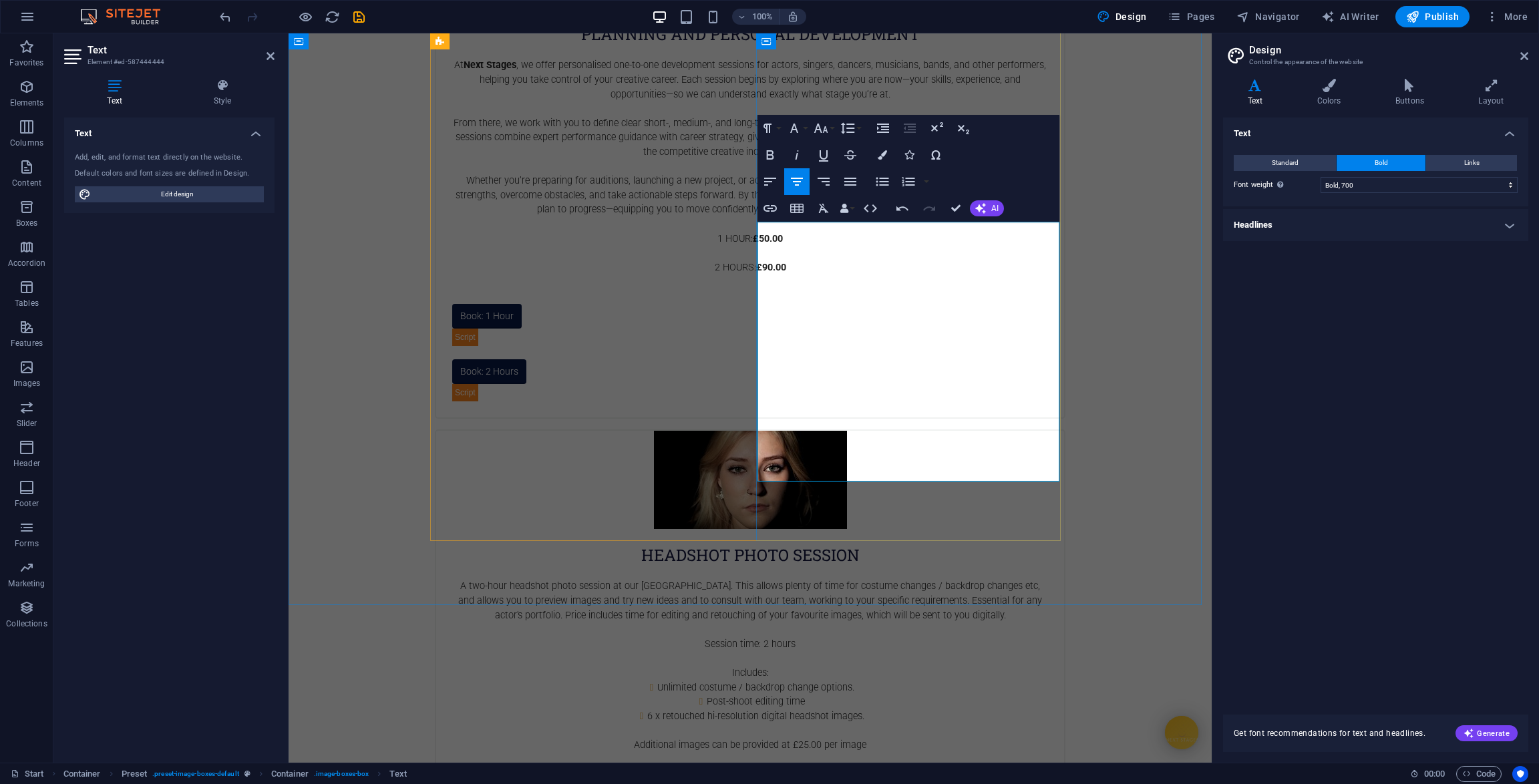
drag, startPoint x: 783, startPoint y: 443, endPoint x: 834, endPoint y: 444, distance: 51.0
drag, startPoint x: 840, startPoint y: 444, endPoint x: 992, endPoint y: 450, distance: 152.1
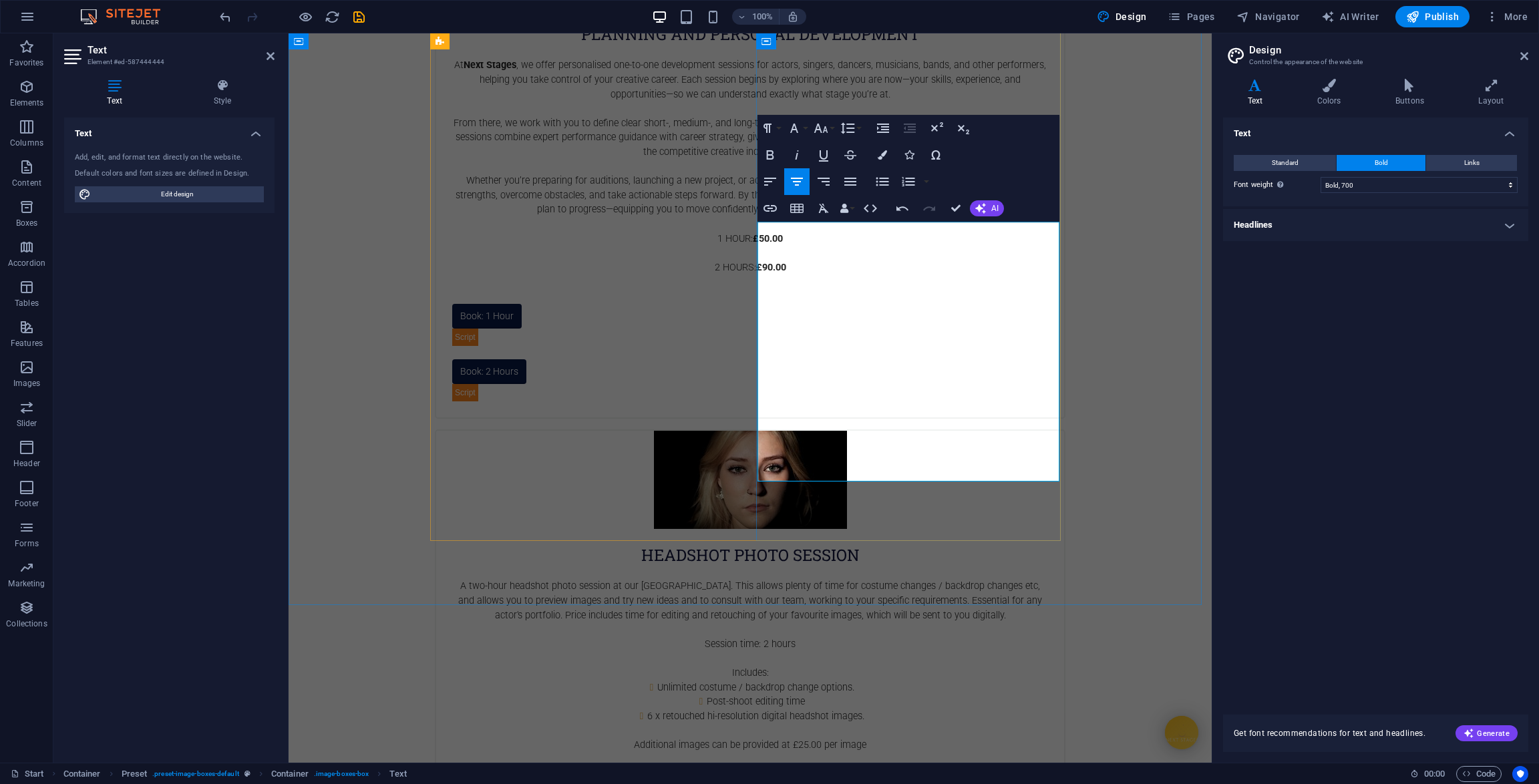
drag, startPoint x: 1034, startPoint y: 462, endPoint x: 779, endPoint y: 462, distance: 255.0
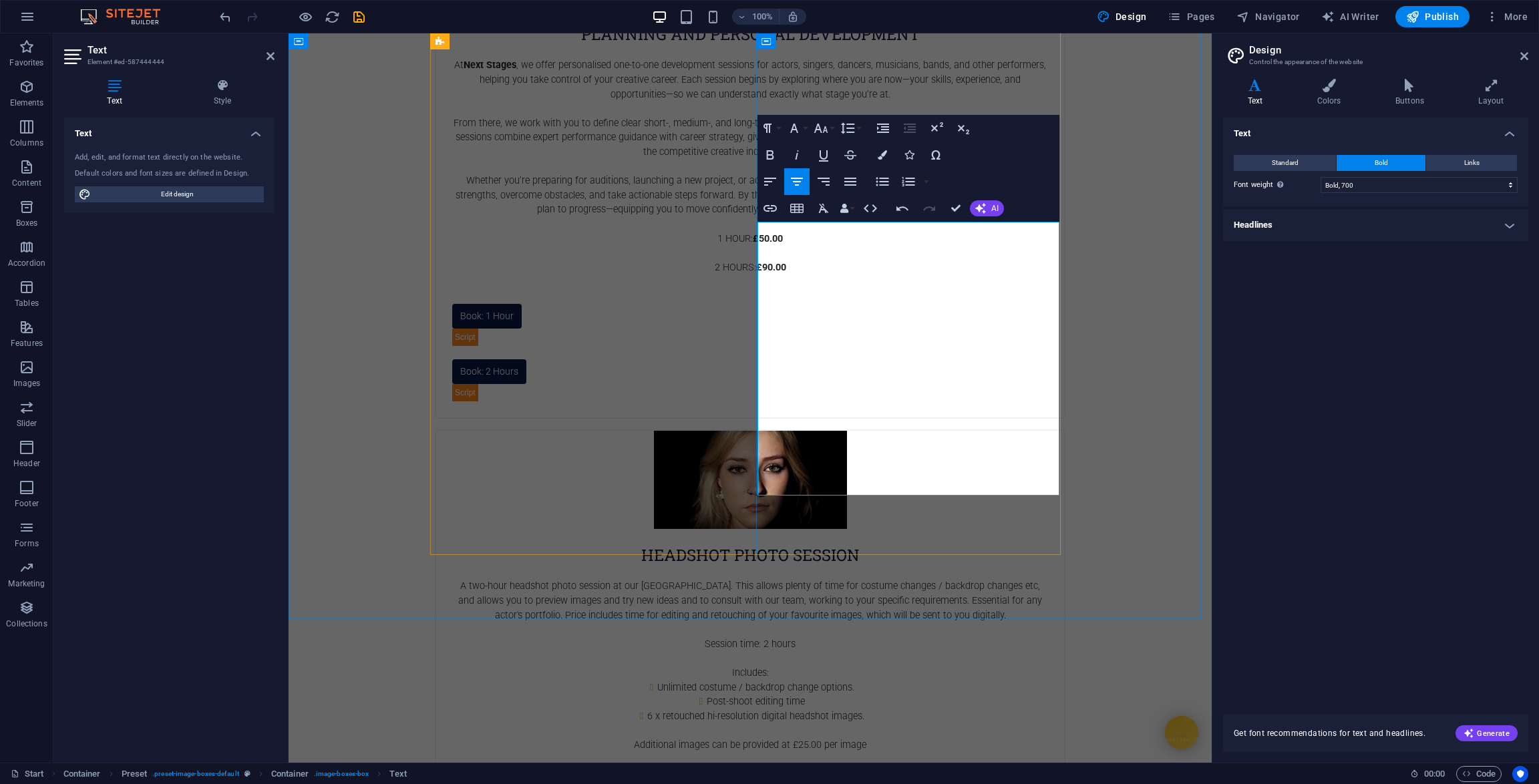
drag, startPoint x: 972, startPoint y: 460, endPoint x: 839, endPoint y: 454, distance: 133.1
click at [1366, 165] on button "Bold" at bounding box center [1381, 163] width 89 height 16
click at [1367, 165] on button "Bold" at bounding box center [1381, 163] width 89 height 16
click at [1260, 164] on button "Standard" at bounding box center [1285, 163] width 102 height 16
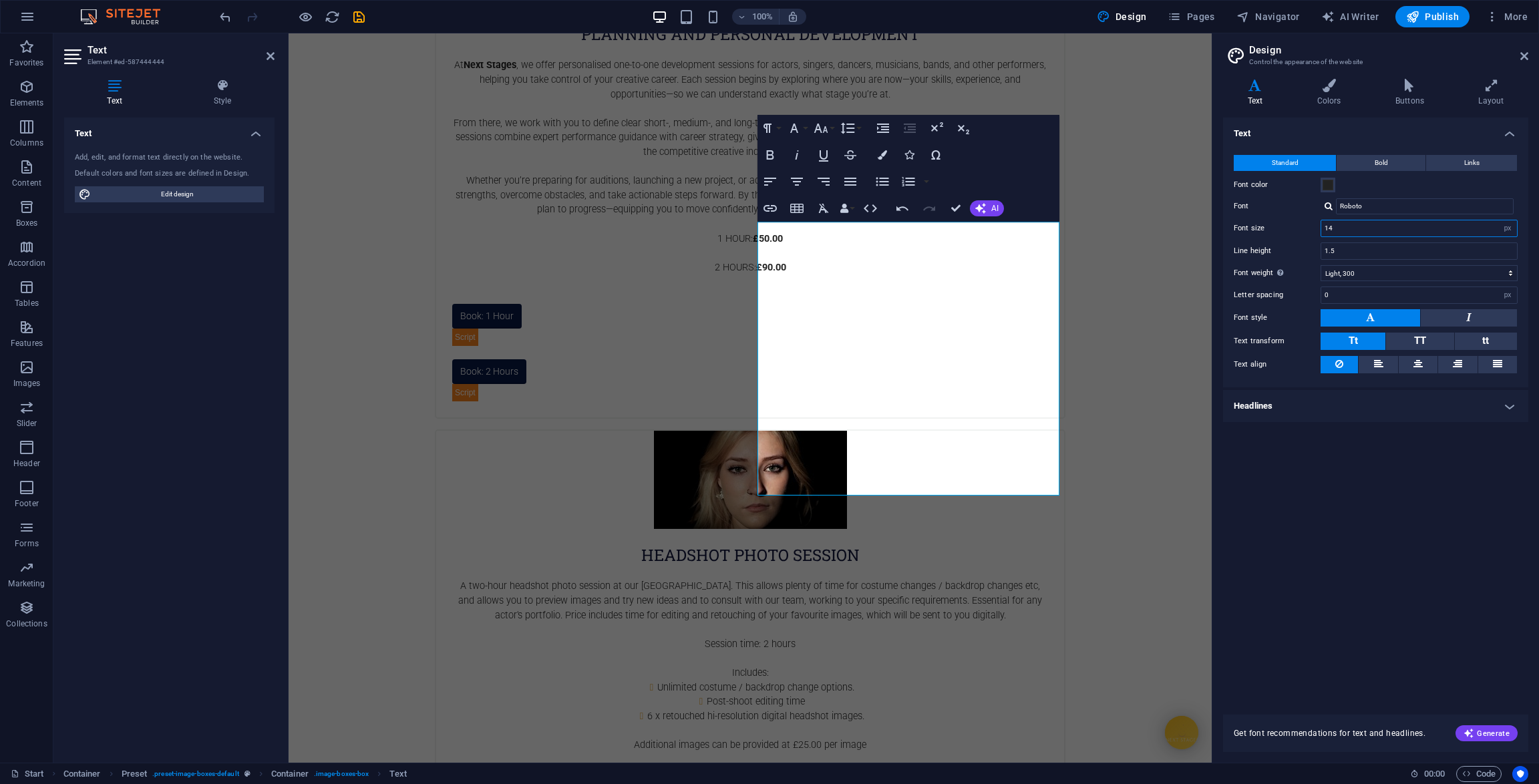
drag, startPoint x: 1378, startPoint y: 233, endPoint x: 1324, endPoint y: 231, distance: 54.0
click at [1324, 231] on input "14" at bounding box center [1419, 228] width 196 height 16
type input "8"
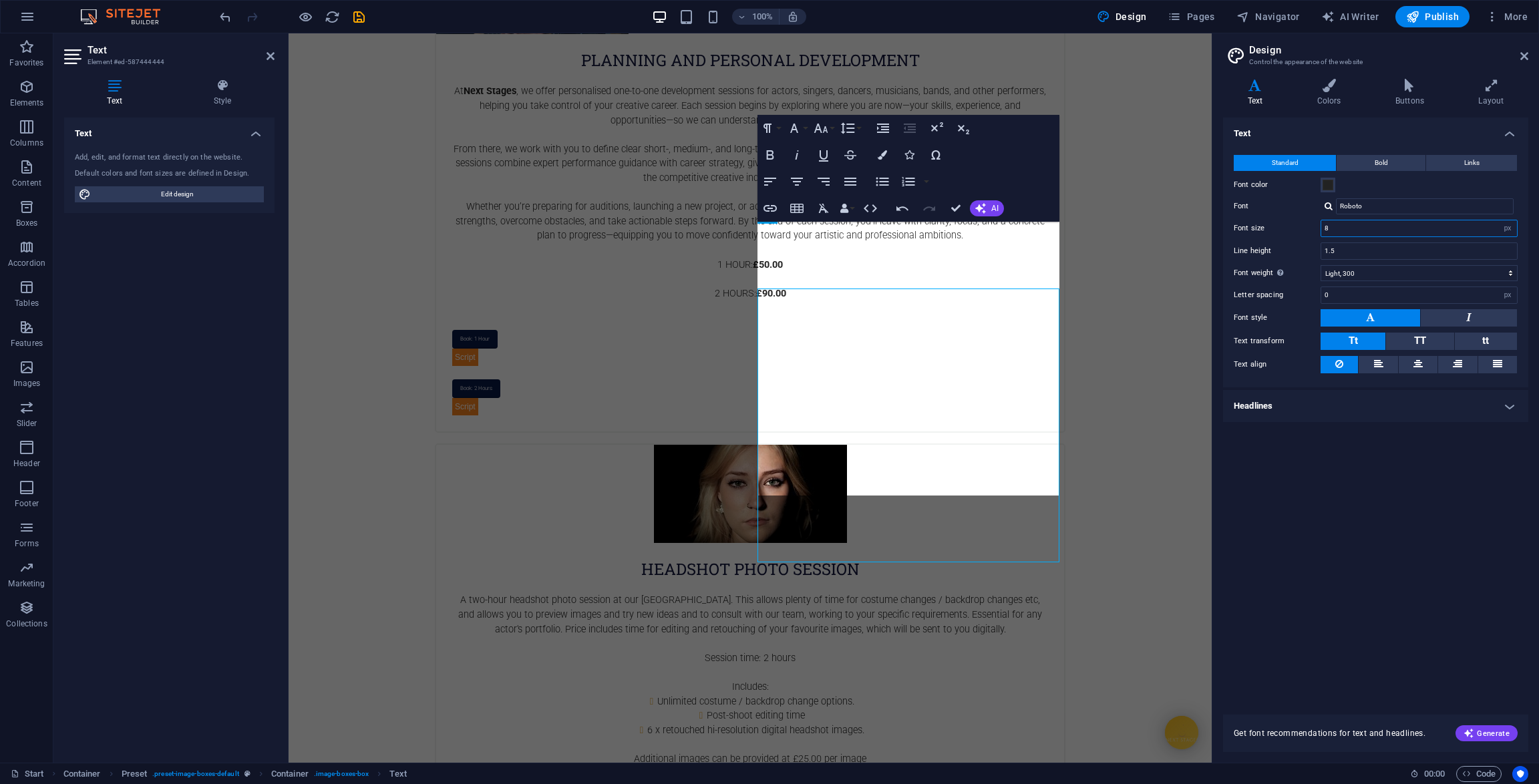
scroll to position [1984, 0]
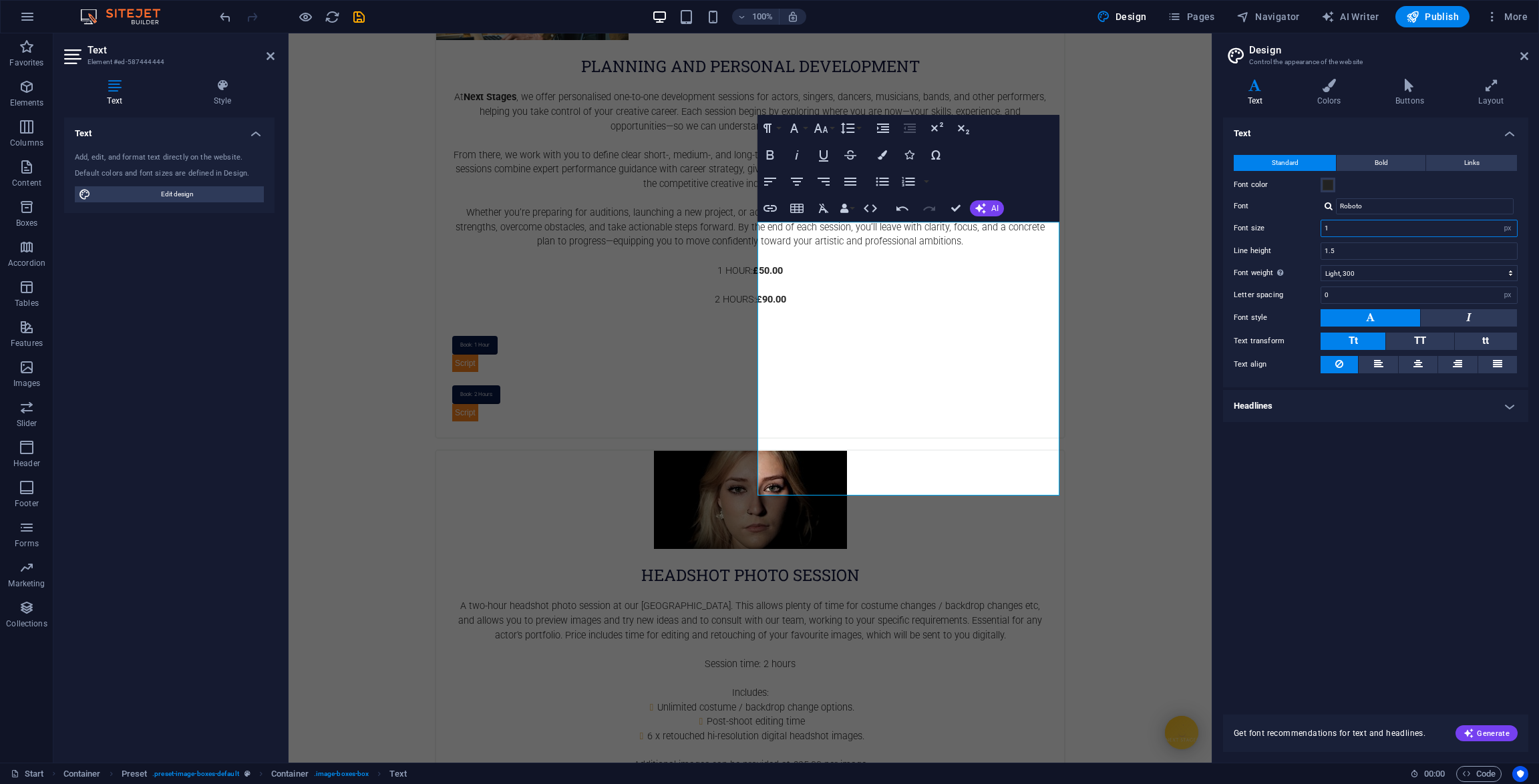
type input "14"
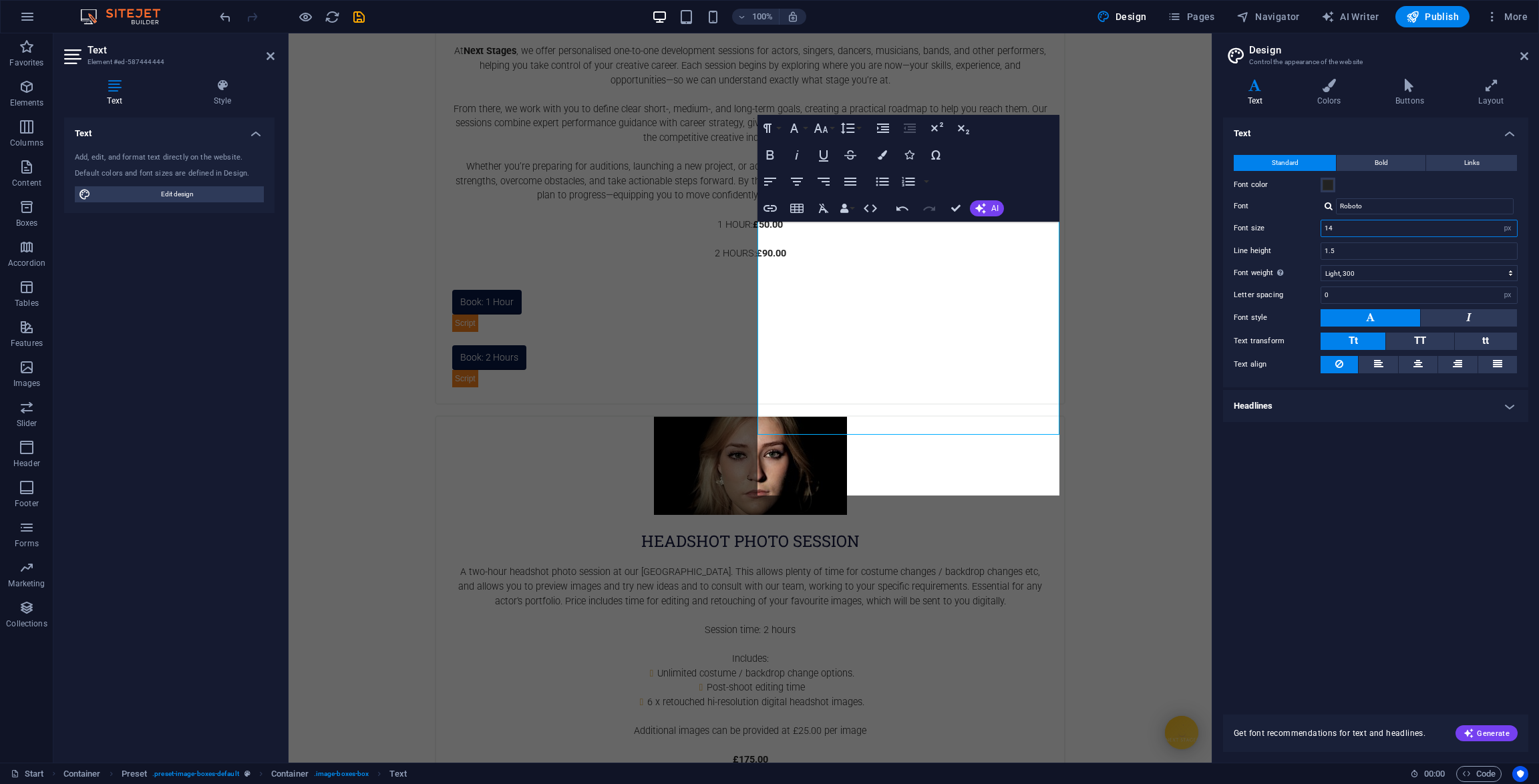
scroll to position [2077, 0]
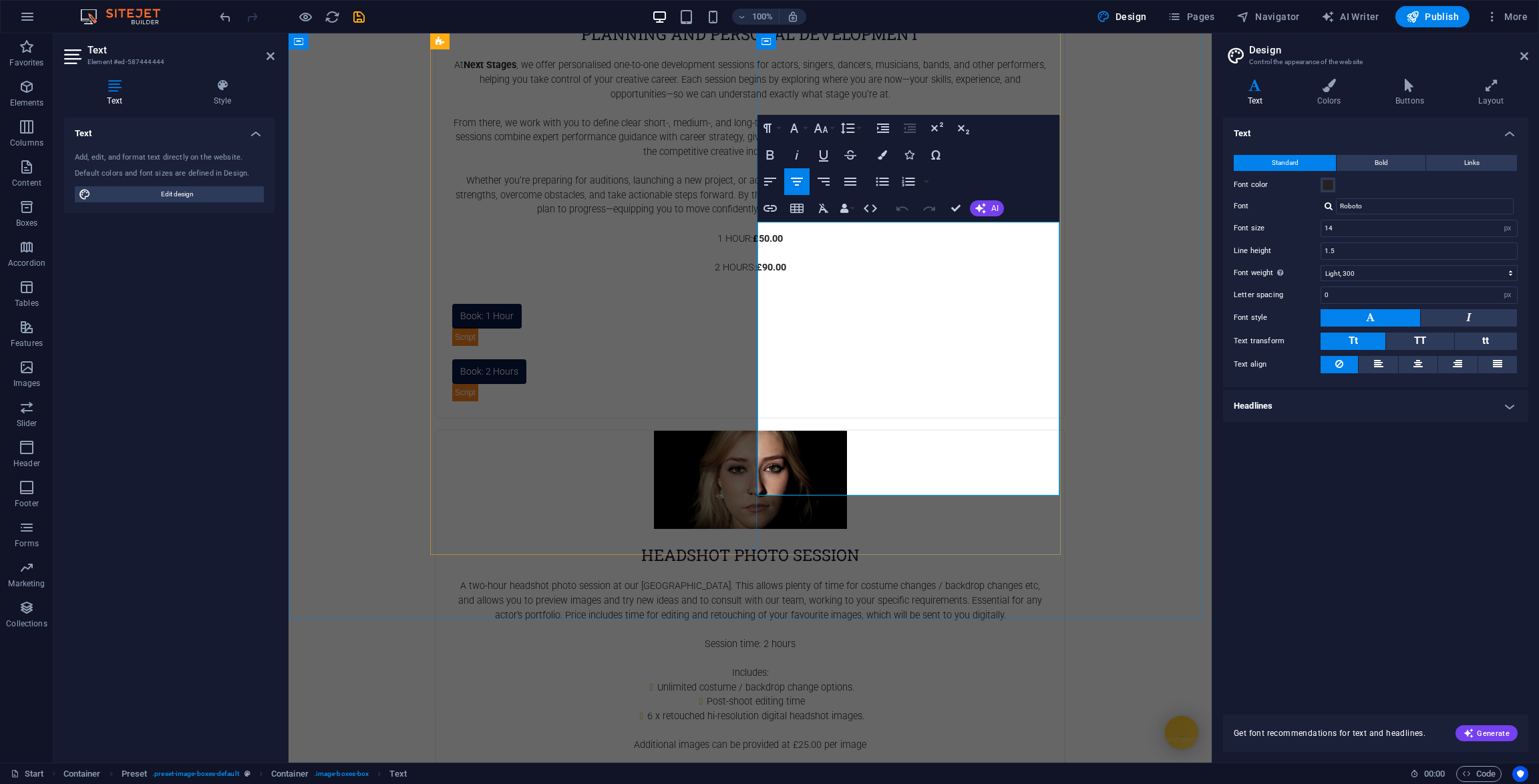
drag, startPoint x: 851, startPoint y: 456, endPoint x: 966, endPoint y: 467, distance: 115.5
click at [863, 207] on icon "button" at bounding box center [870, 208] width 13 height 8
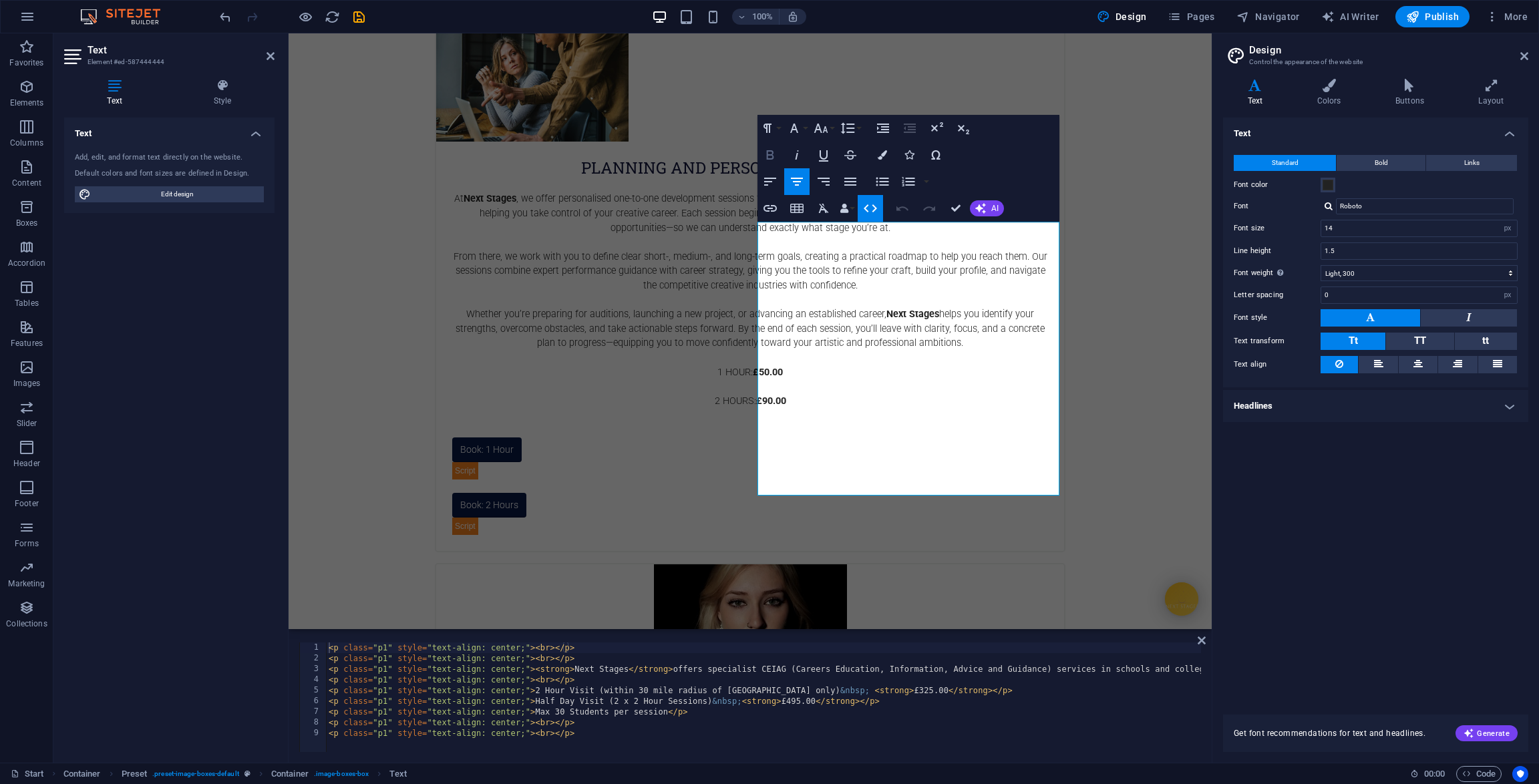
click at [775, 160] on icon "button" at bounding box center [770, 155] width 16 height 16
click at [827, 131] on icon "button" at bounding box center [821, 128] width 16 height 16
click at [830, 189] on link "10" at bounding box center [835, 194] width 48 height 20
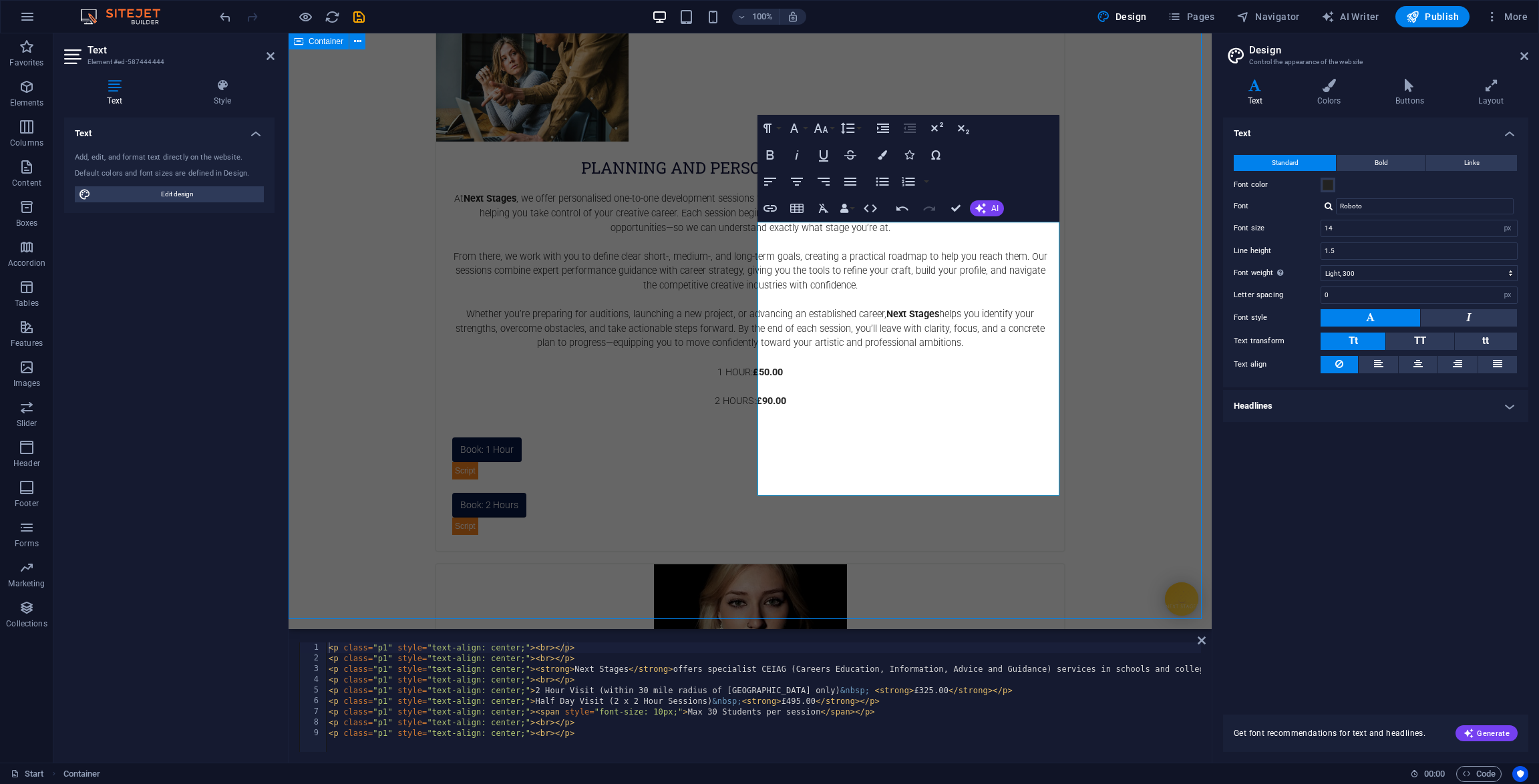
scroll to position [2077, 0]
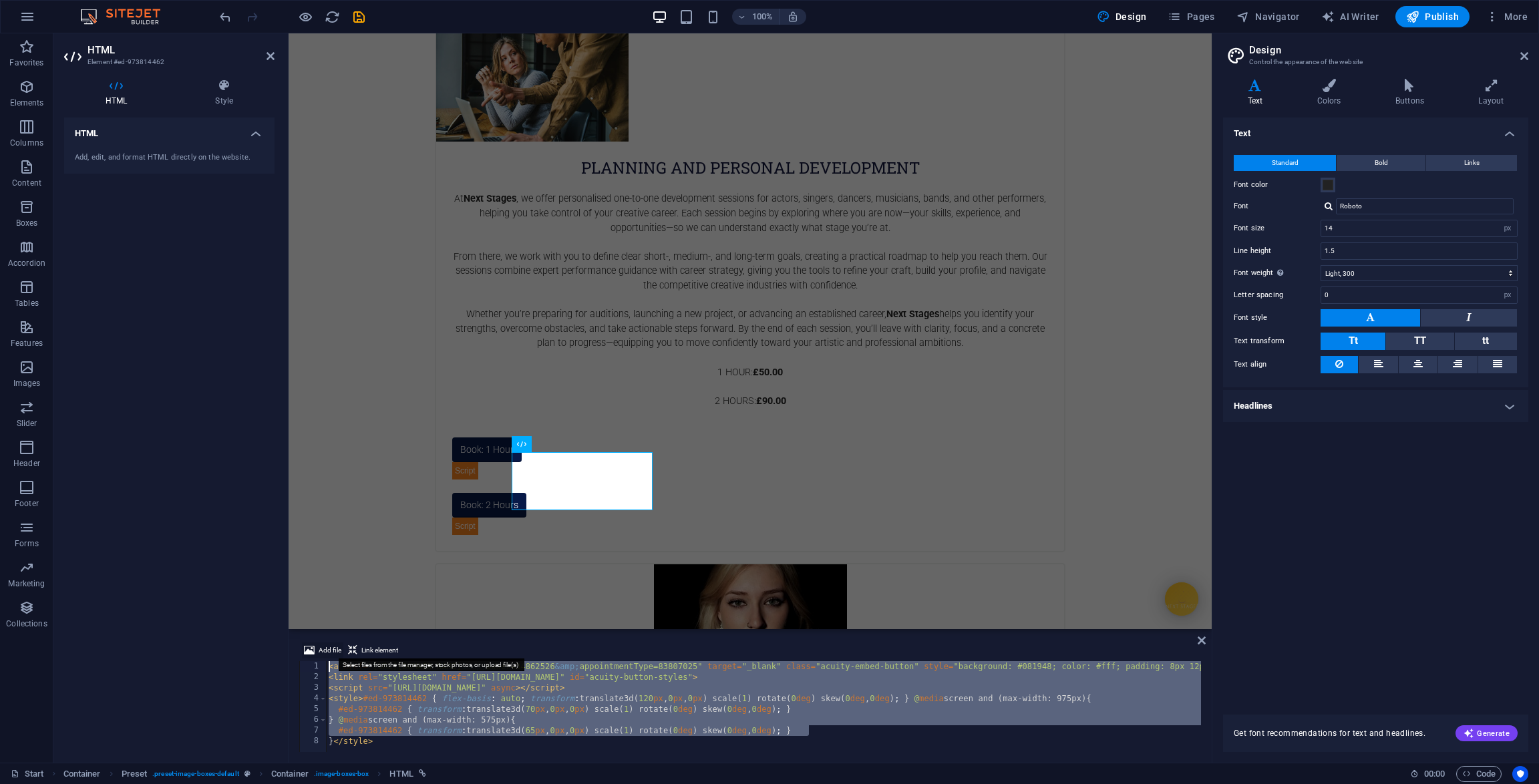
drag, startPoint x: 813, startPoint y: 731, endPoint x: 341, endPoint y: 646, distance: 479.6
click at [341, 646] on div "Add file Link element <a href="[URL][DOMAIN_NAME]" target="_blank" class="acuit…" at bounding box center [750, 697] width 902 height 109
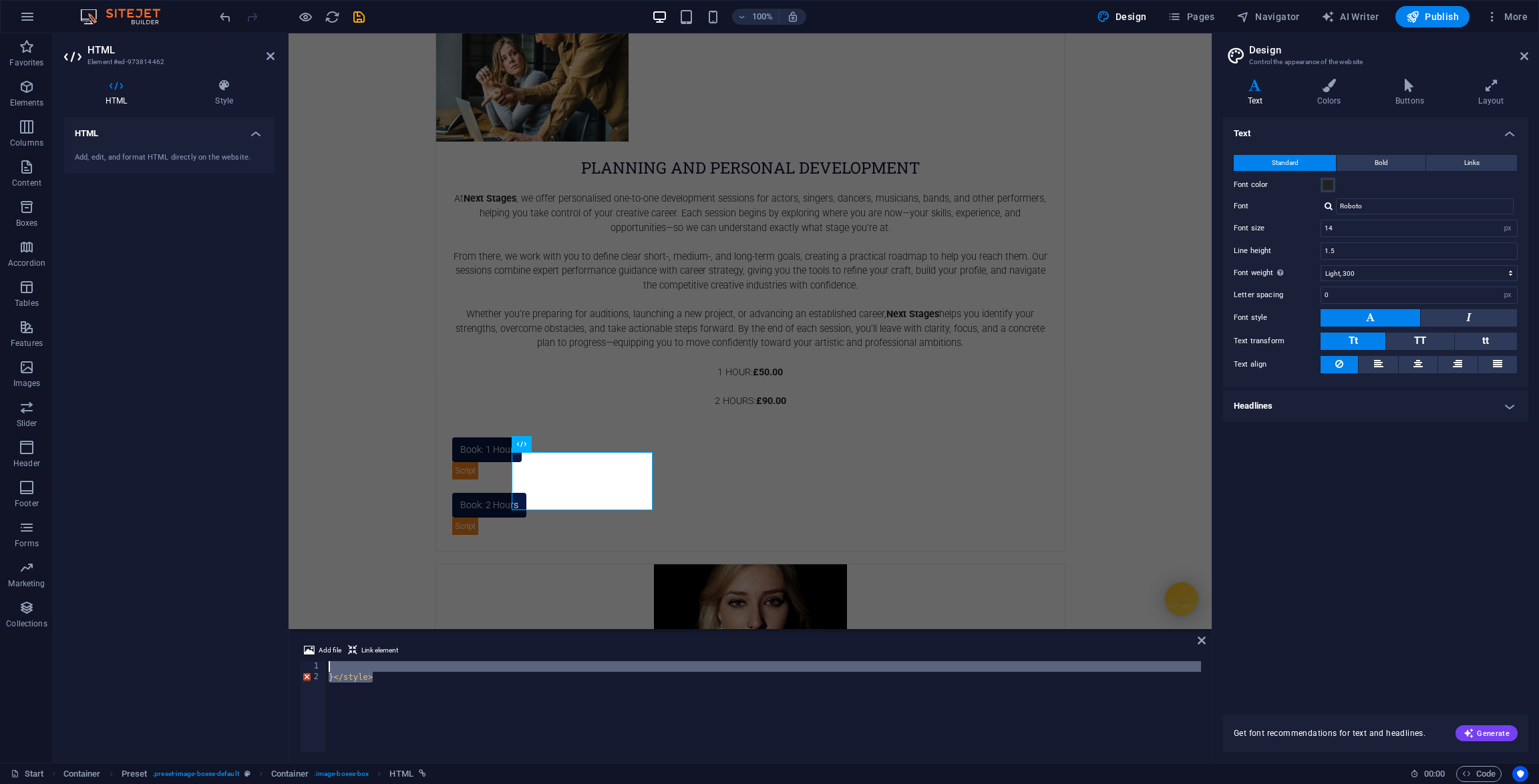
drag, startPoint x: 343, startPoint y: 676, endPoint x: 288, endPoint y: 662, distance: 56.8
click at [288, 662] on div "Add file Link element 1 2 } </ style > הההההההההההההההההההההההההההההההההההההההה…" at bounding box center [750, 697] width 924 height 131
type textarea "<script src="[URL][DOMAIN_NAME]" async></script>"
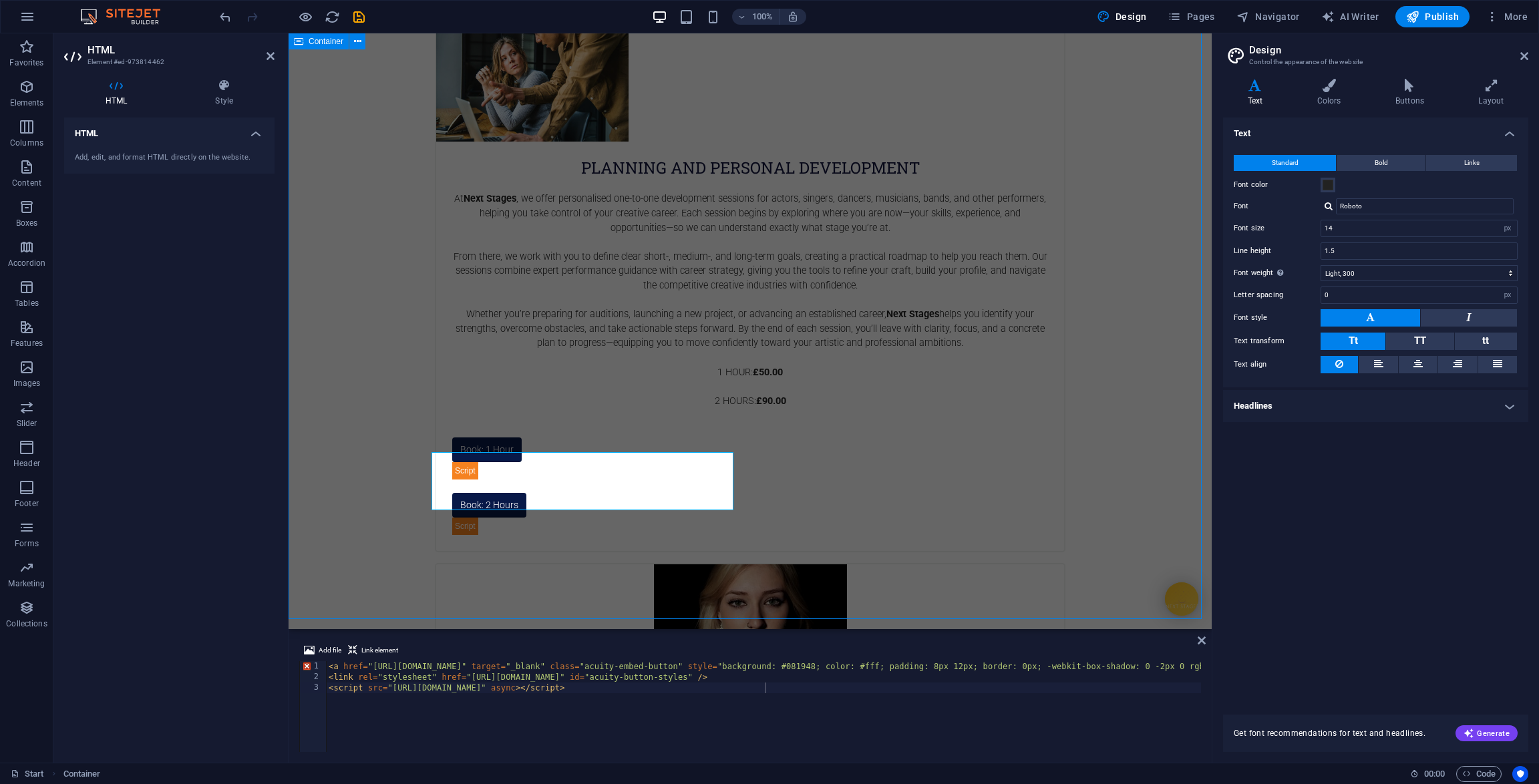
scroll to position [2077, 0]
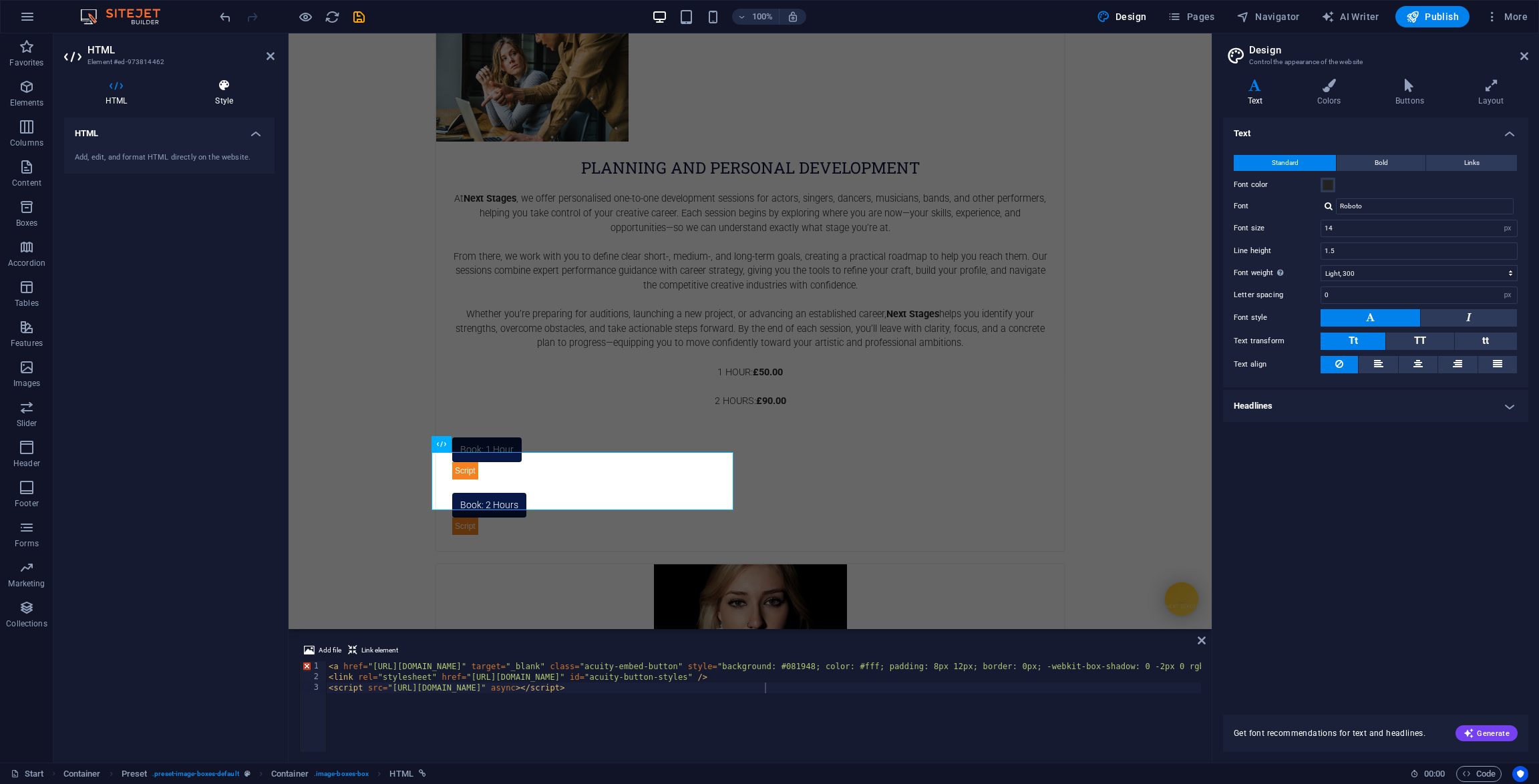
click at [219, 86] on icon at bounding box center [223, 86] width 101 height 13
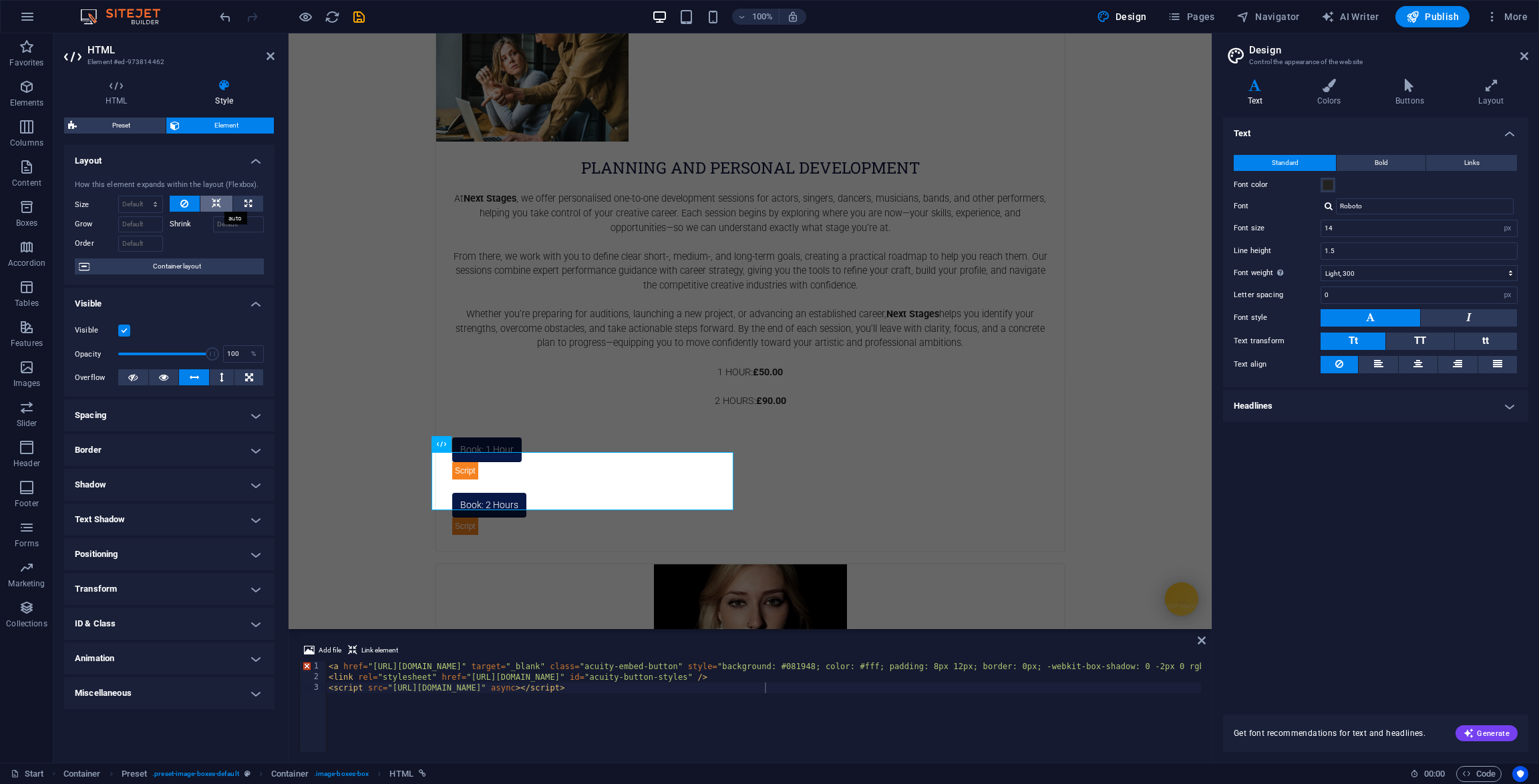
click at [221, 200] on button at bounding box center [216, 204] width 32 height 16
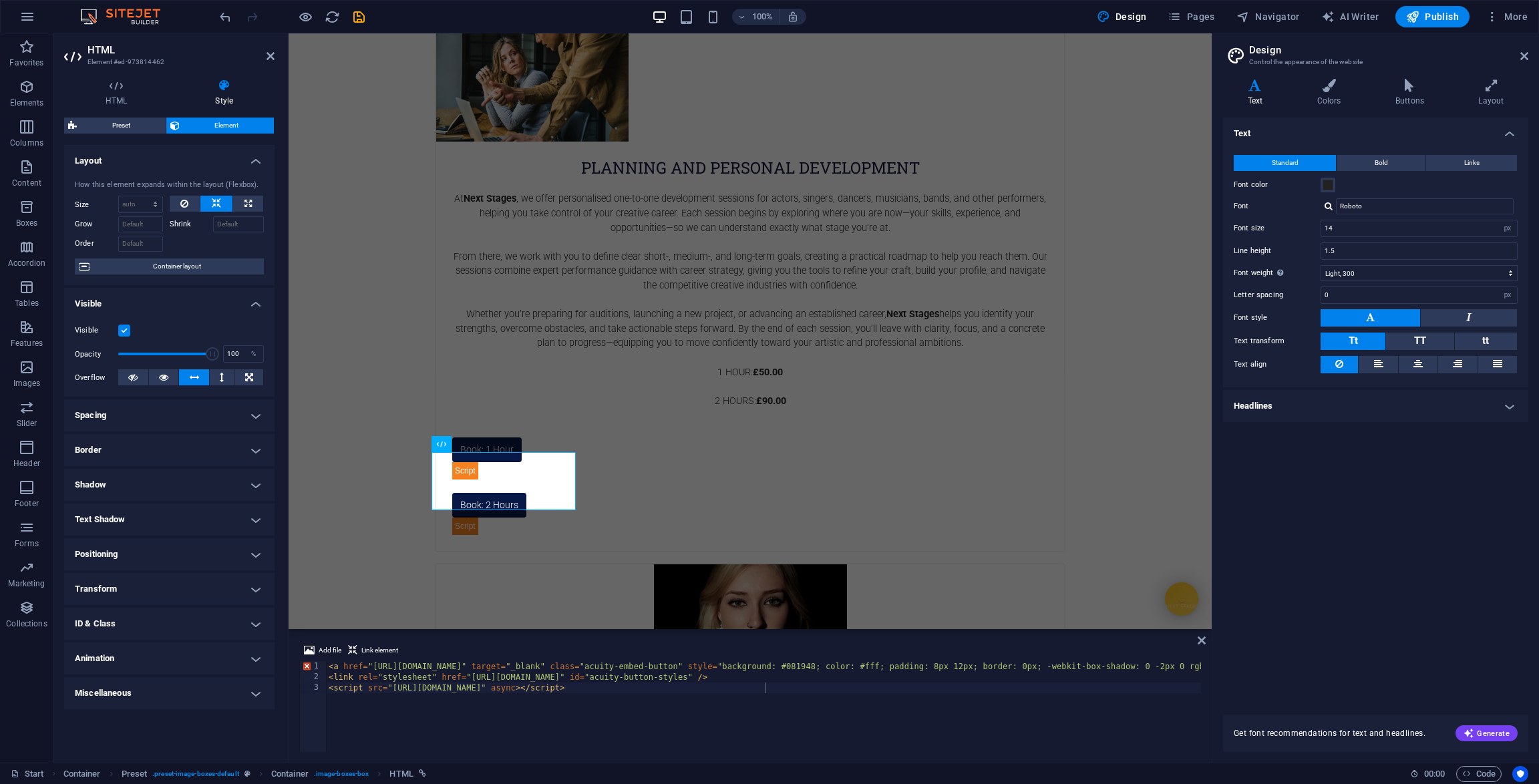
click at [157, 554] on h4 "Positioning" at bounding box center [170, 554] width 211 height 32
click at [130, 638] on h4 "Transform" at bounding box center [170, 636] width 211 height 32
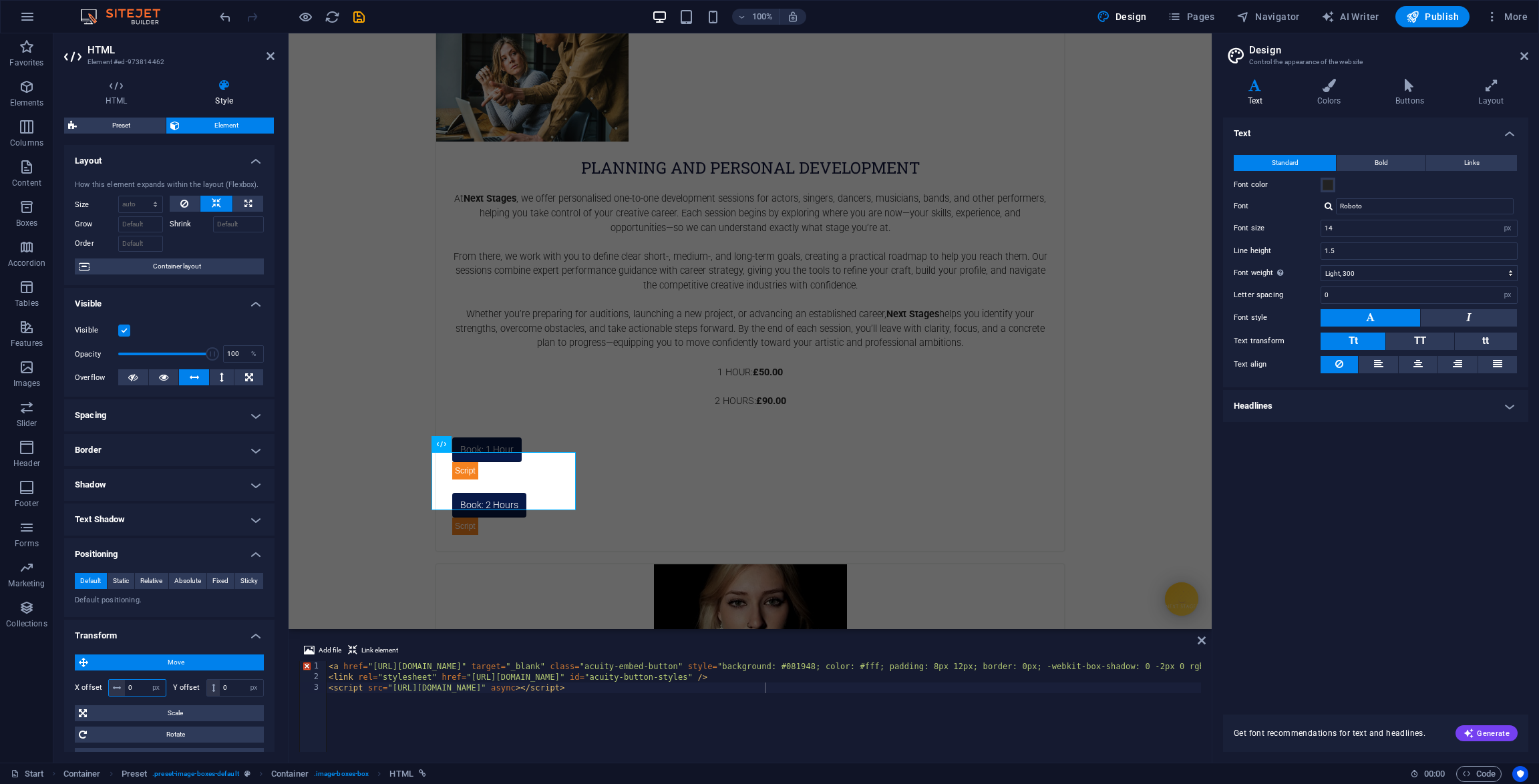
drag, startPoint x: 136, startPoint y: 687, endPoint x: 129, endPoint y: 685, distance: 7.3
click at [129, 685] on input "0" at bounding box center [145, 688] width 40 height 16
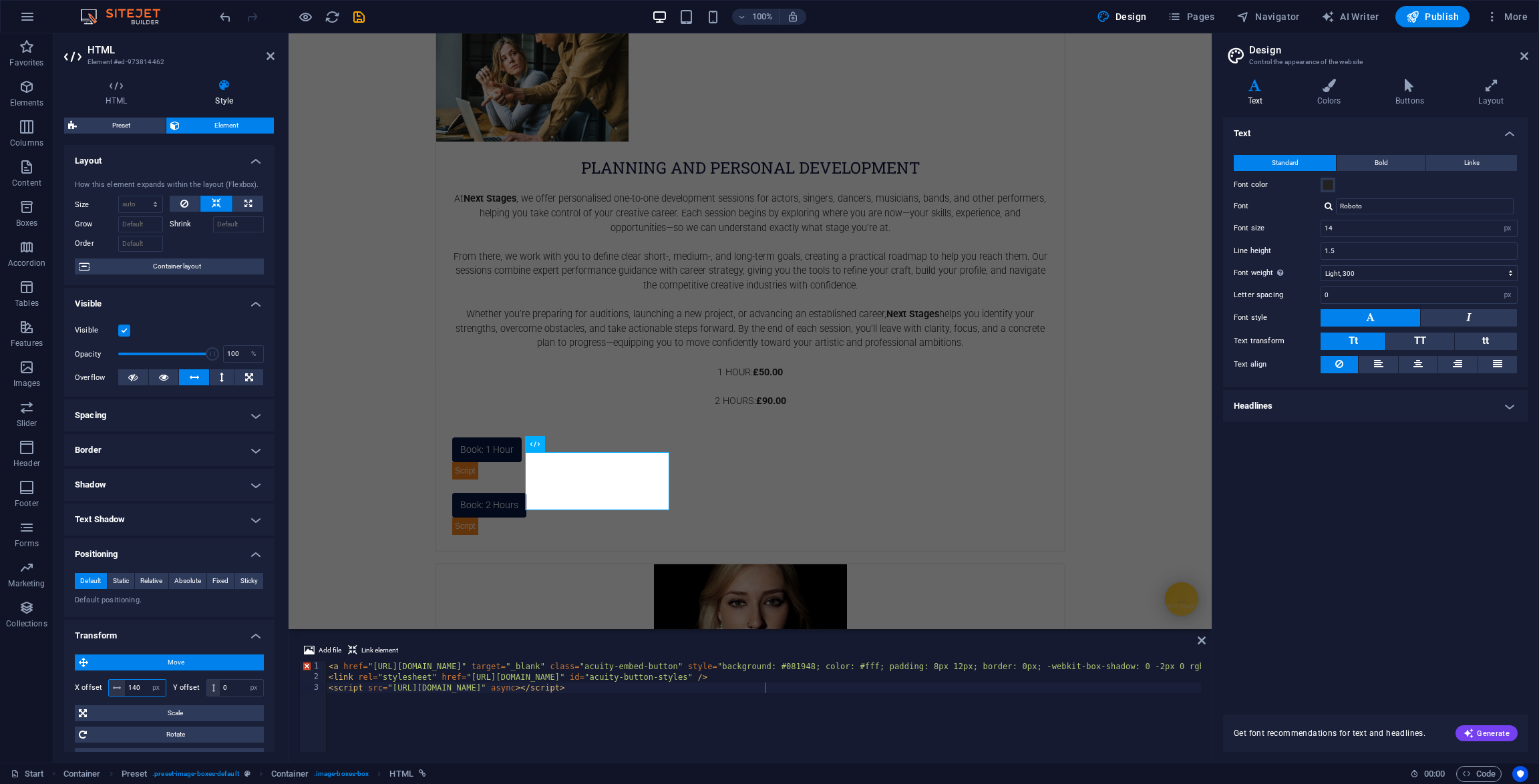
click at [135, 686] on input "140" at bounding box center [145, 688] width 40 height 16
type input "130"
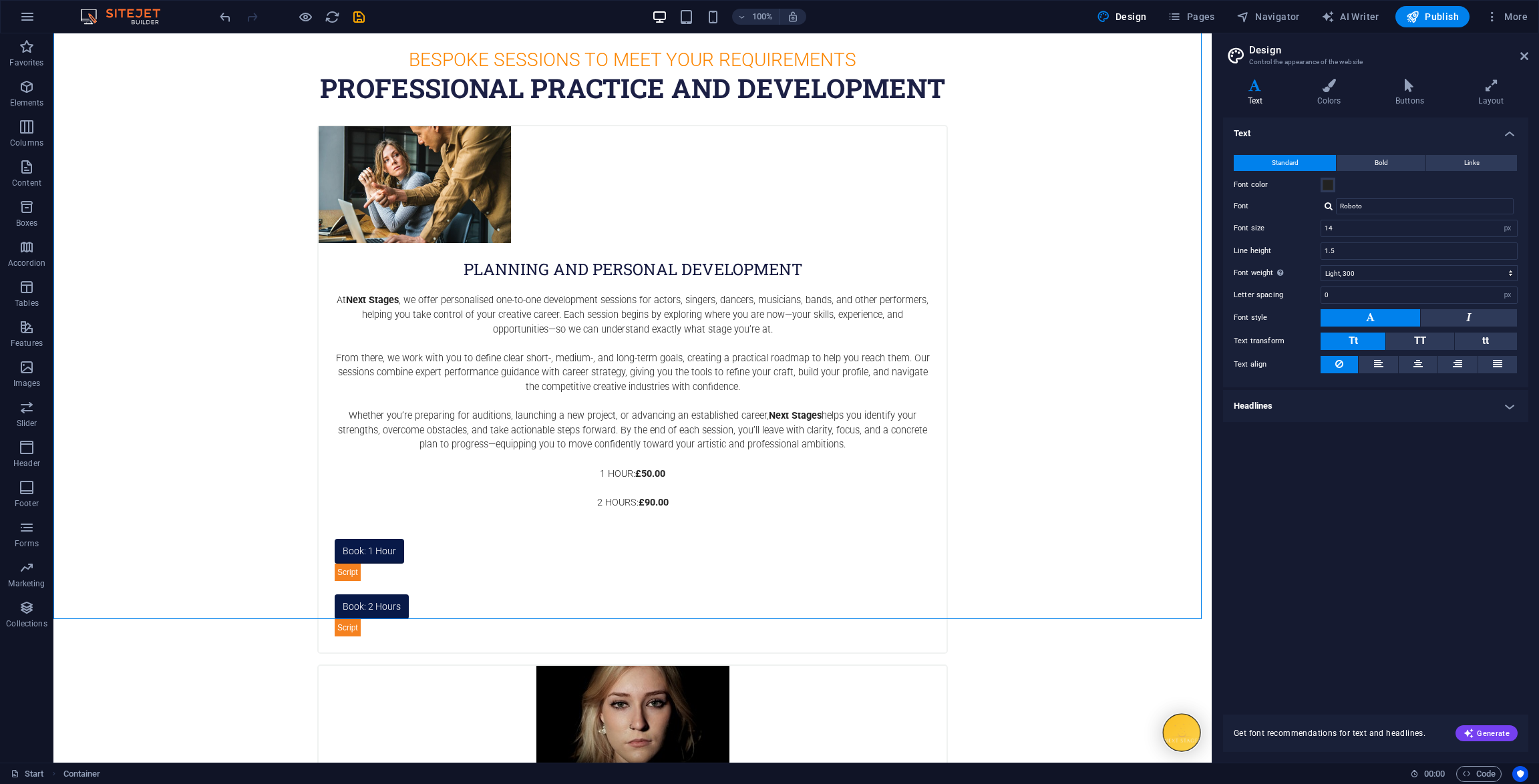
click at [1175, 732] on div at bounding box center [1182, 733] width 36 height 36
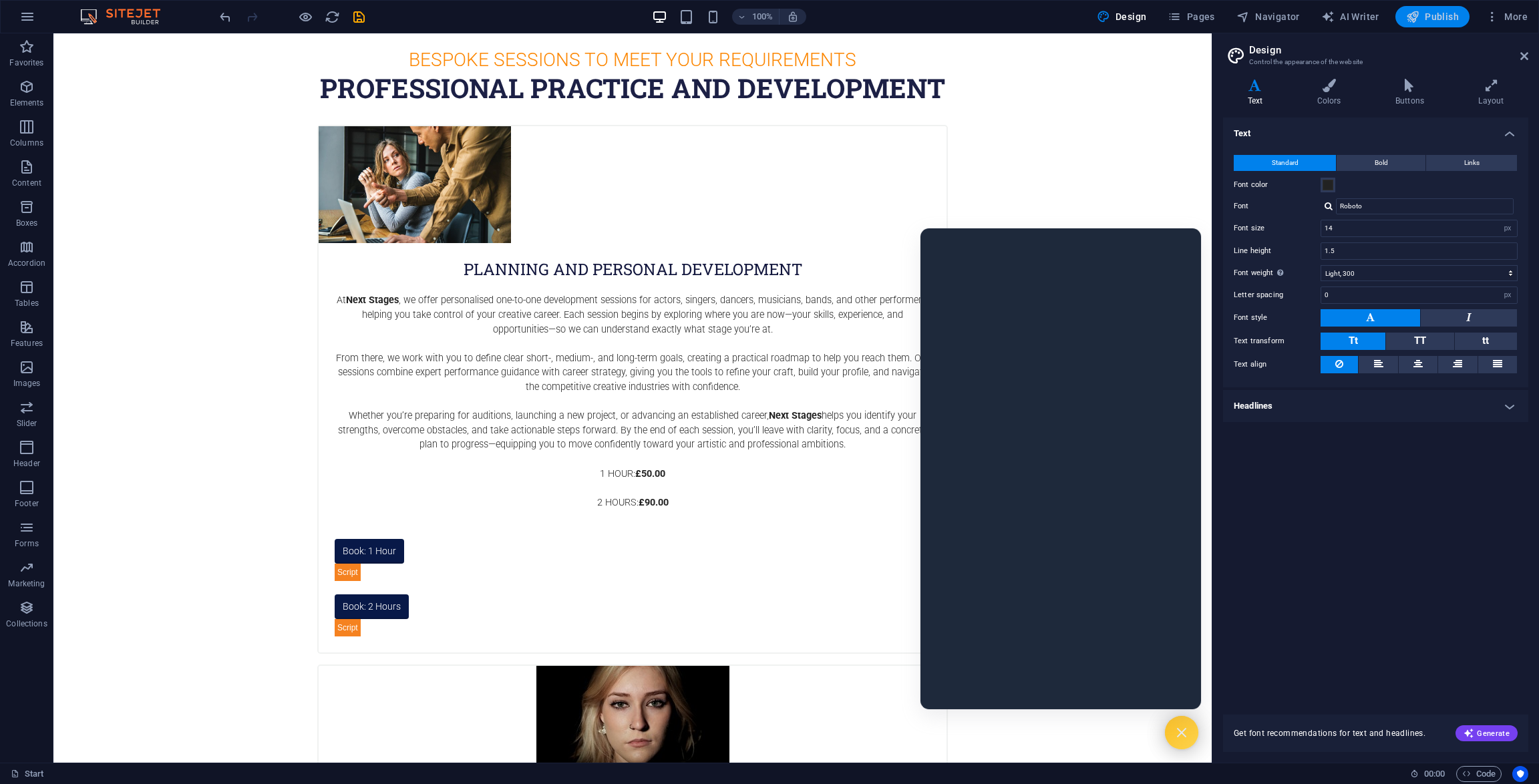
click at [1423, 17] on span "Publish" at bounding box center [1432, 17] width 53 height 13
checkbox input "false"
